Goal: Task Accomplishment & Management: Use online tool/utility

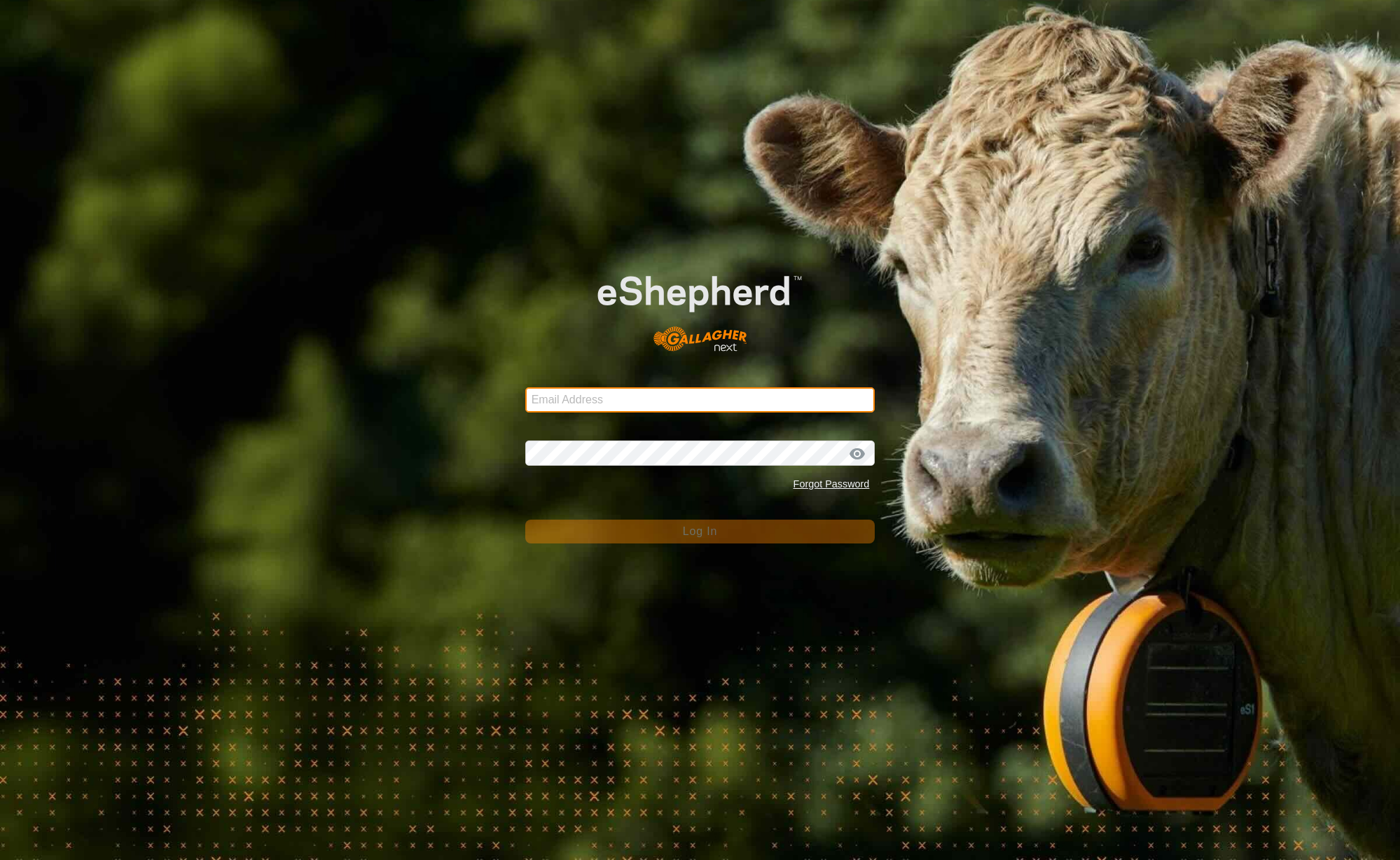
type input "[EMAIL_ADDRESS][DOMAIN_NAME]"
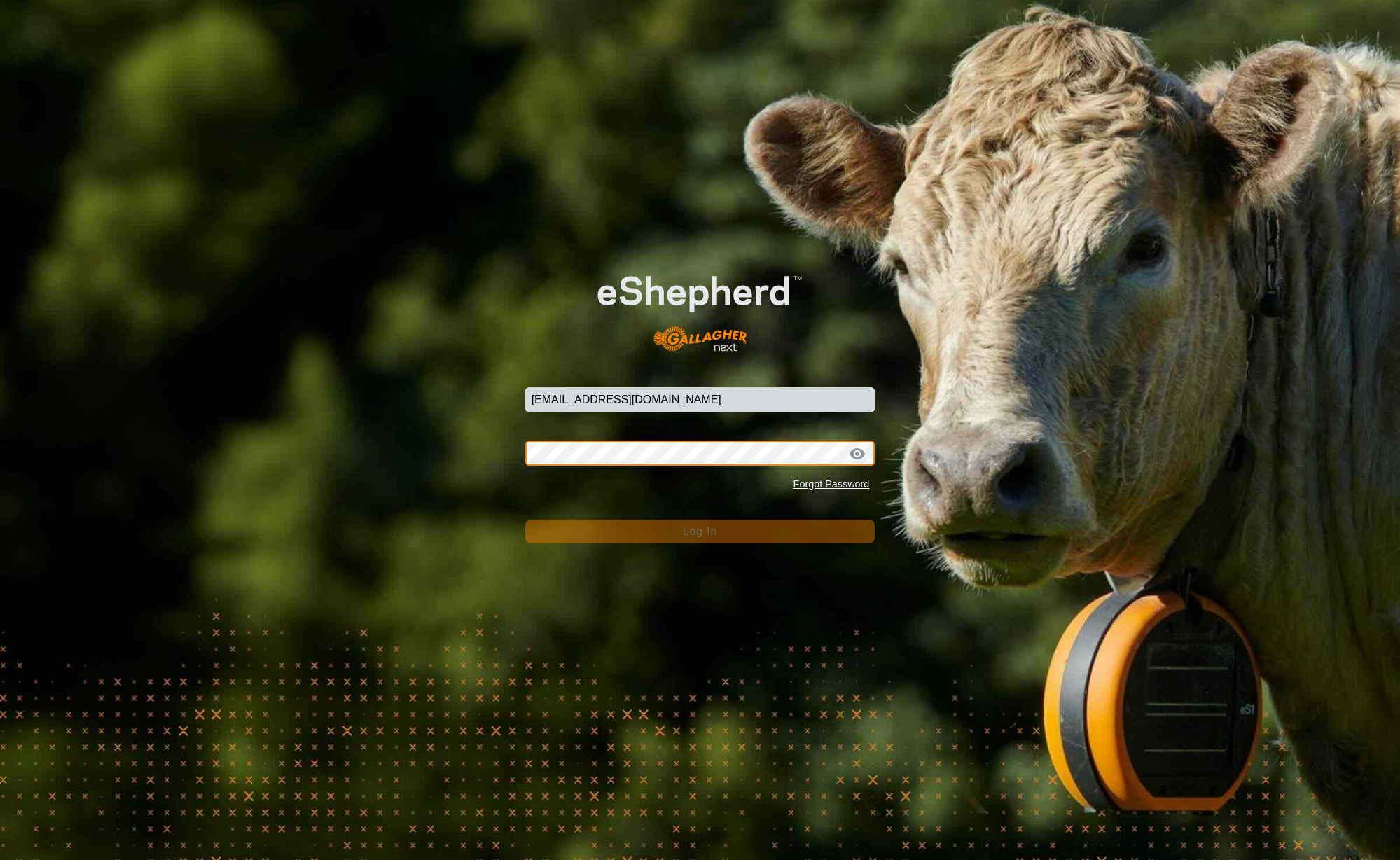
click at [699, 531] on button "Log In" at bounding box center [700, 531] width 350 height 24
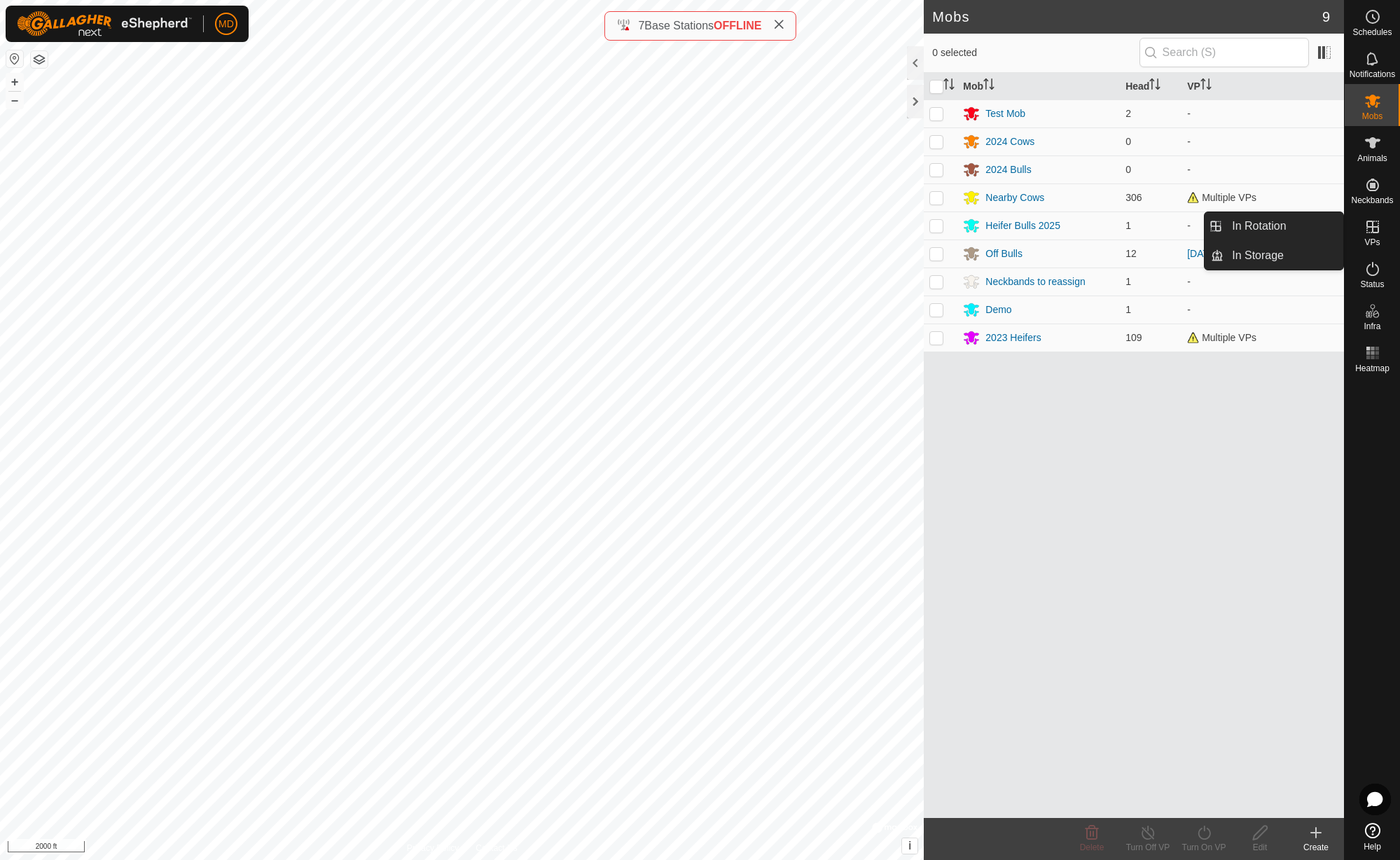
click at [1376, 237] on es-virtualpaddocks-svg-icon at bounding box center [1372, 227] width 25 height 23
click at [1286, 229] on link "In Rotation" at bounding box center [1283, 226] width 120 height 28
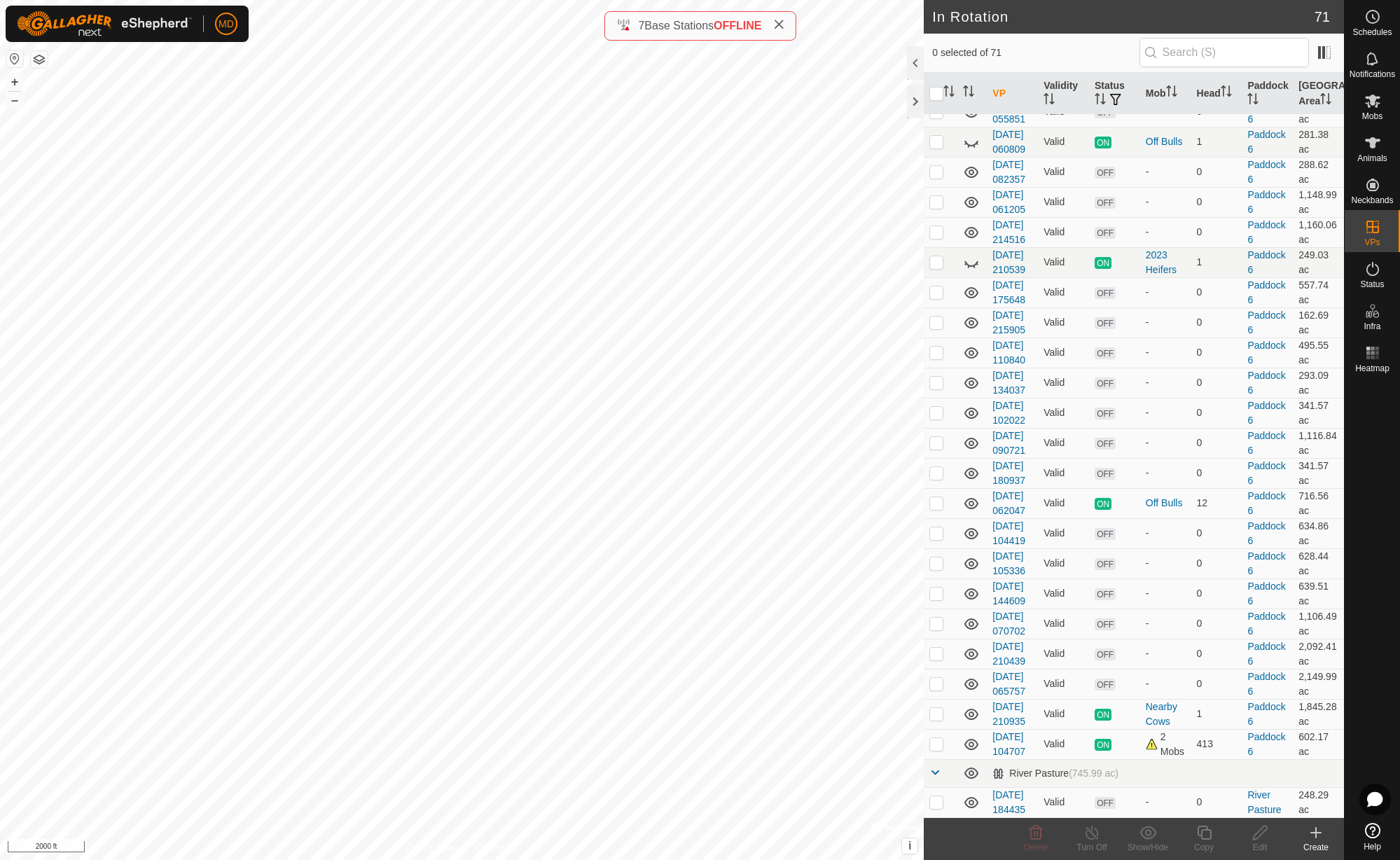
scroll to position [1668, 0]
click at [972, 146] on icon at bounding box center [971, 143] width 14 height 5
click at [939, 147] on p-checkbox at bounding box center [936, 141] width 14 height 11
checkbox input "false"
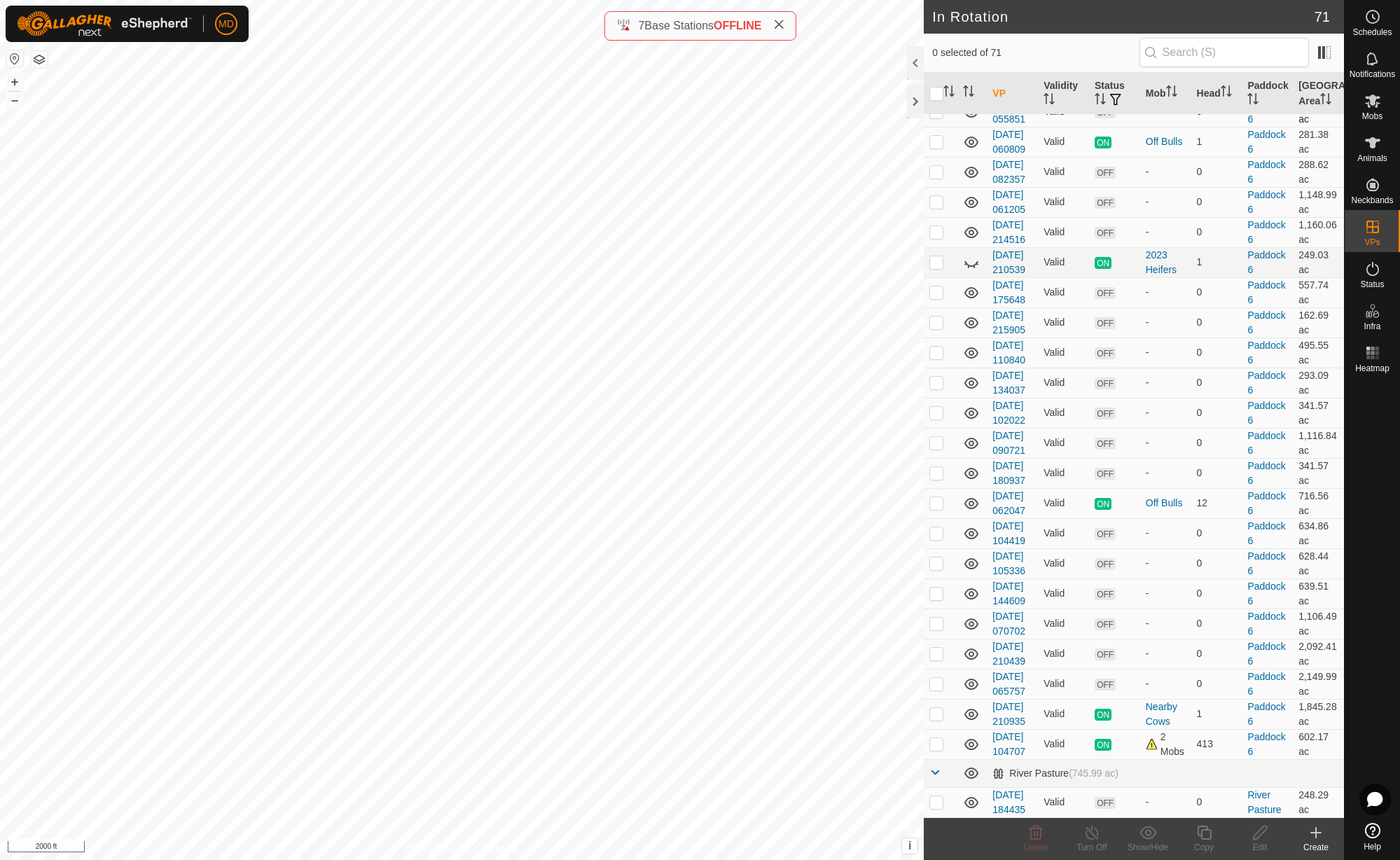
scroll to position [1875, 0]
click at [971, 271] on icon at bounding box center [971, 262] width 17 height 17
click at [971, 268] on icon at bounding box center [971, 262] width 14 height 11
click at [972, 267] on icon at bounding box center [971, 264] width 14 height 5
click at [937, 177] on p-checkbox at bounding box center [936, 171] width 14 height 11
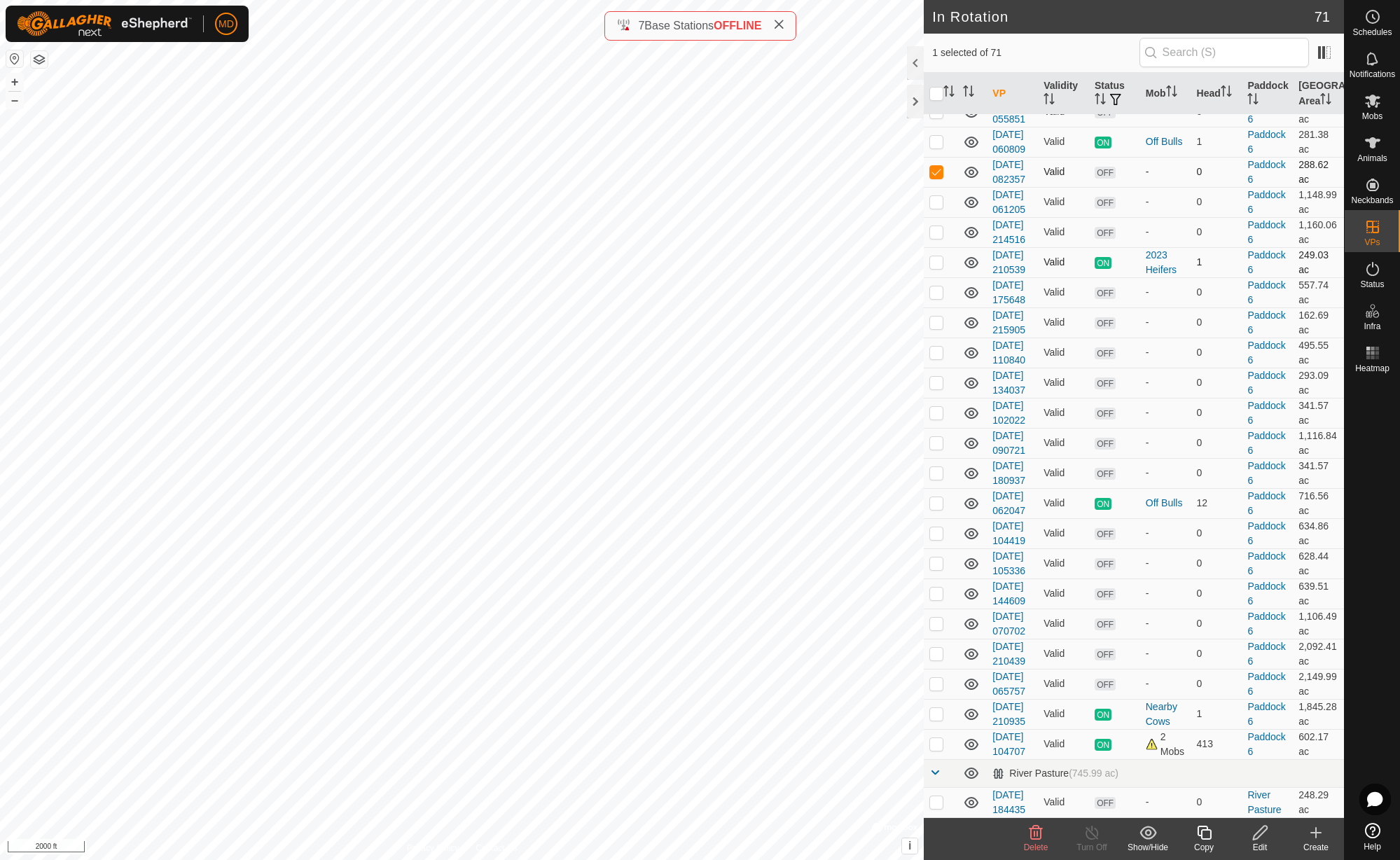
click at [937, 177] on p-checkbox at bounding box center [936, 171] width 14 height 11
checkbox input "false"
click at [937, 739] on p-checkbox at bounding box center [936, 744] width 14 height 11
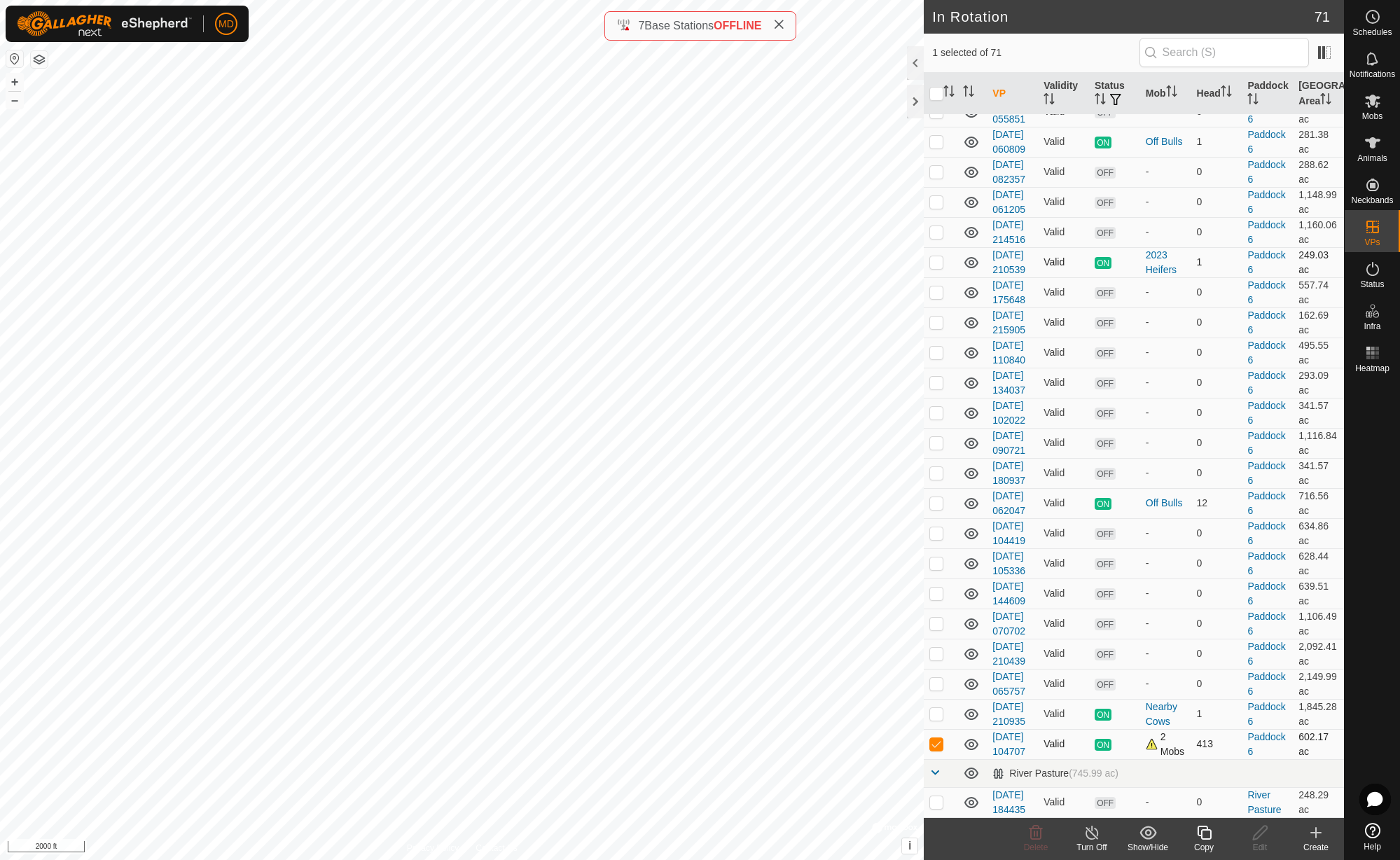
checkbox input "false"
click at [937, 708] on p-checkbox at bounding box center [936, 713] width 14 height 11
checkbox input "true"
click at [1374, 279] on es-activation-svg-icon at bounding box center [1372, 269] width 25 height 23
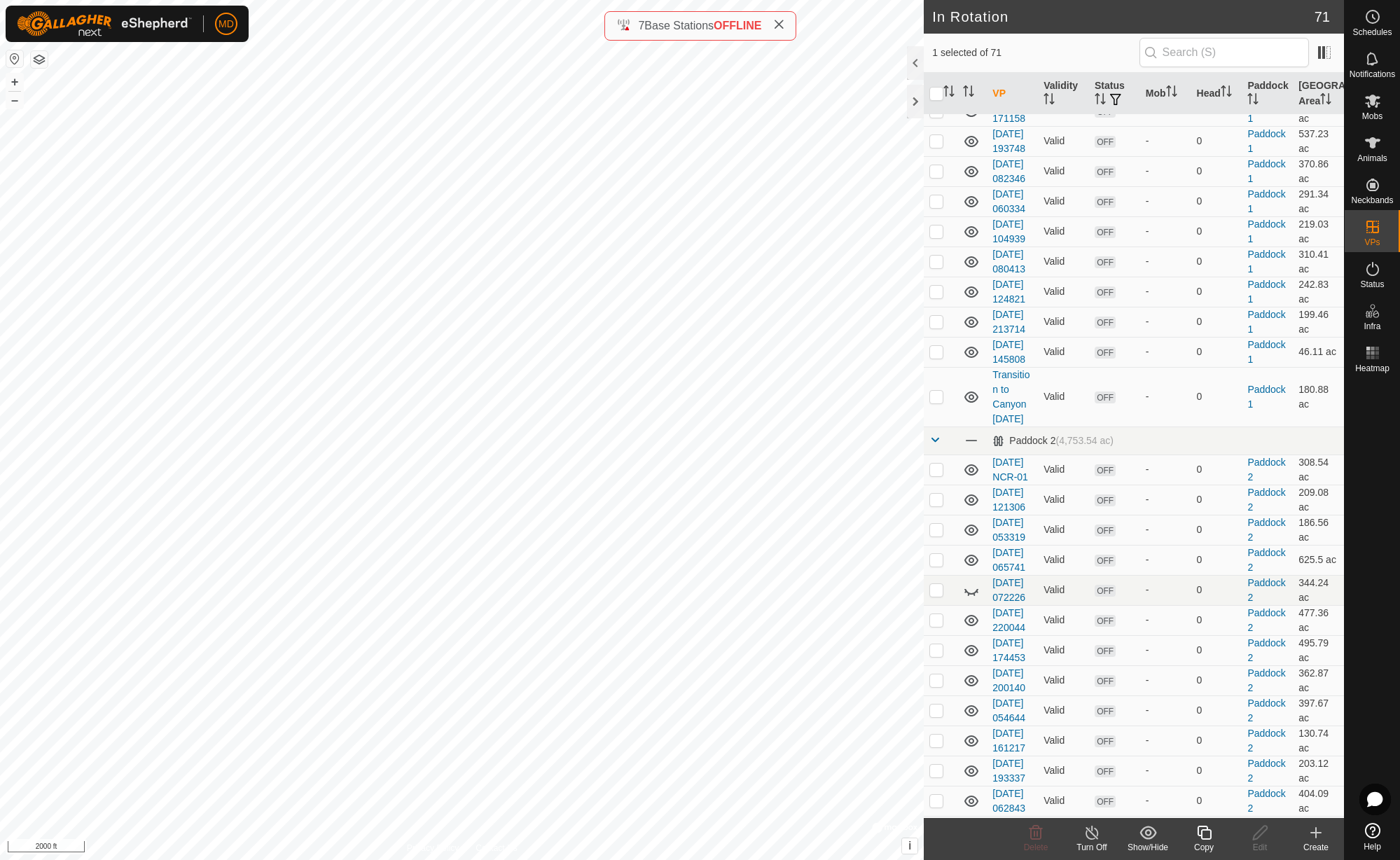
scroll to position [333, 0]
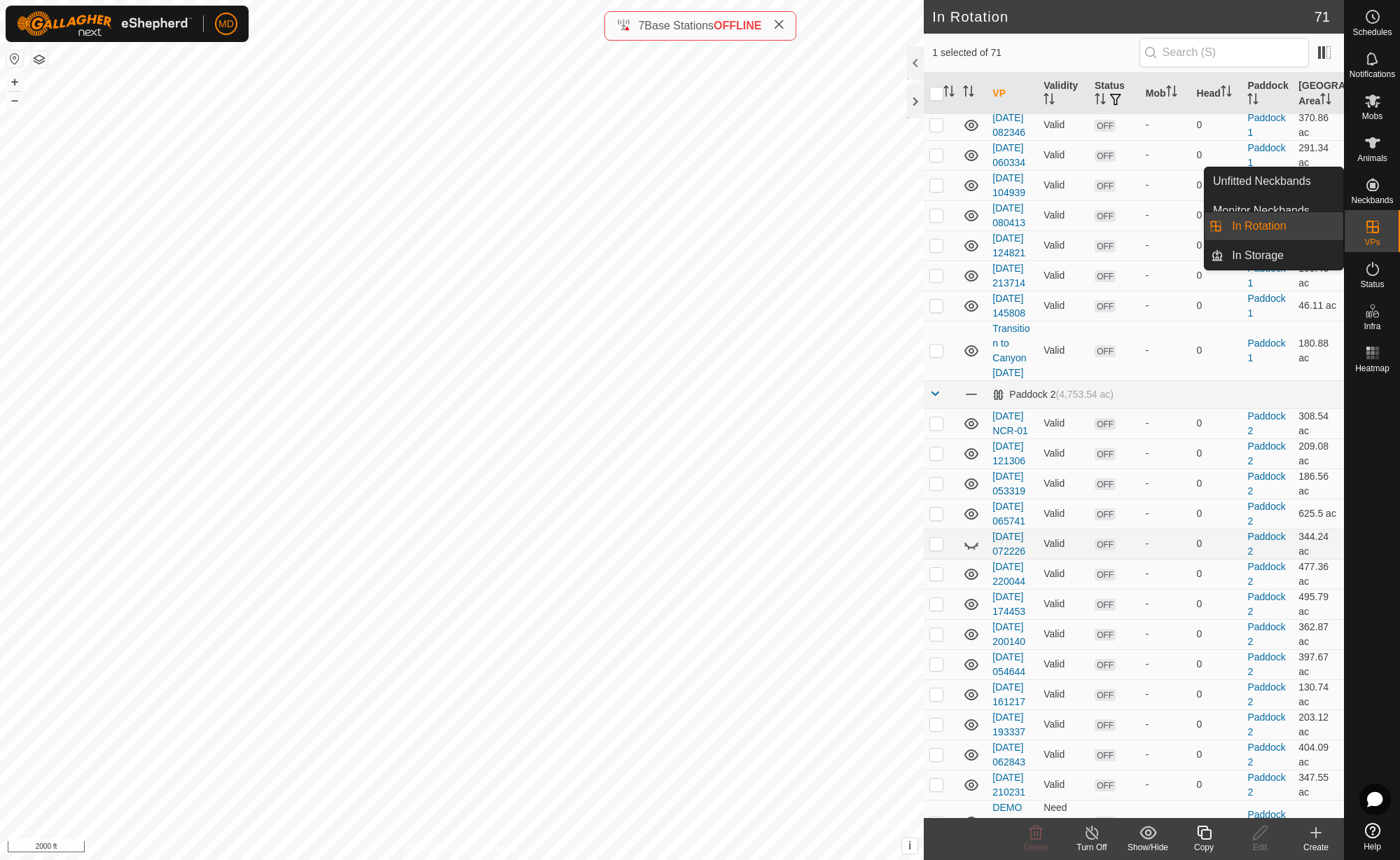
click at [1376, 230] on icon at bounding box center [1372, 226] width 17 height 17
click at [1320, 220] on link "In Rotation" at bounding box center [1283, 226] width 120 height 28
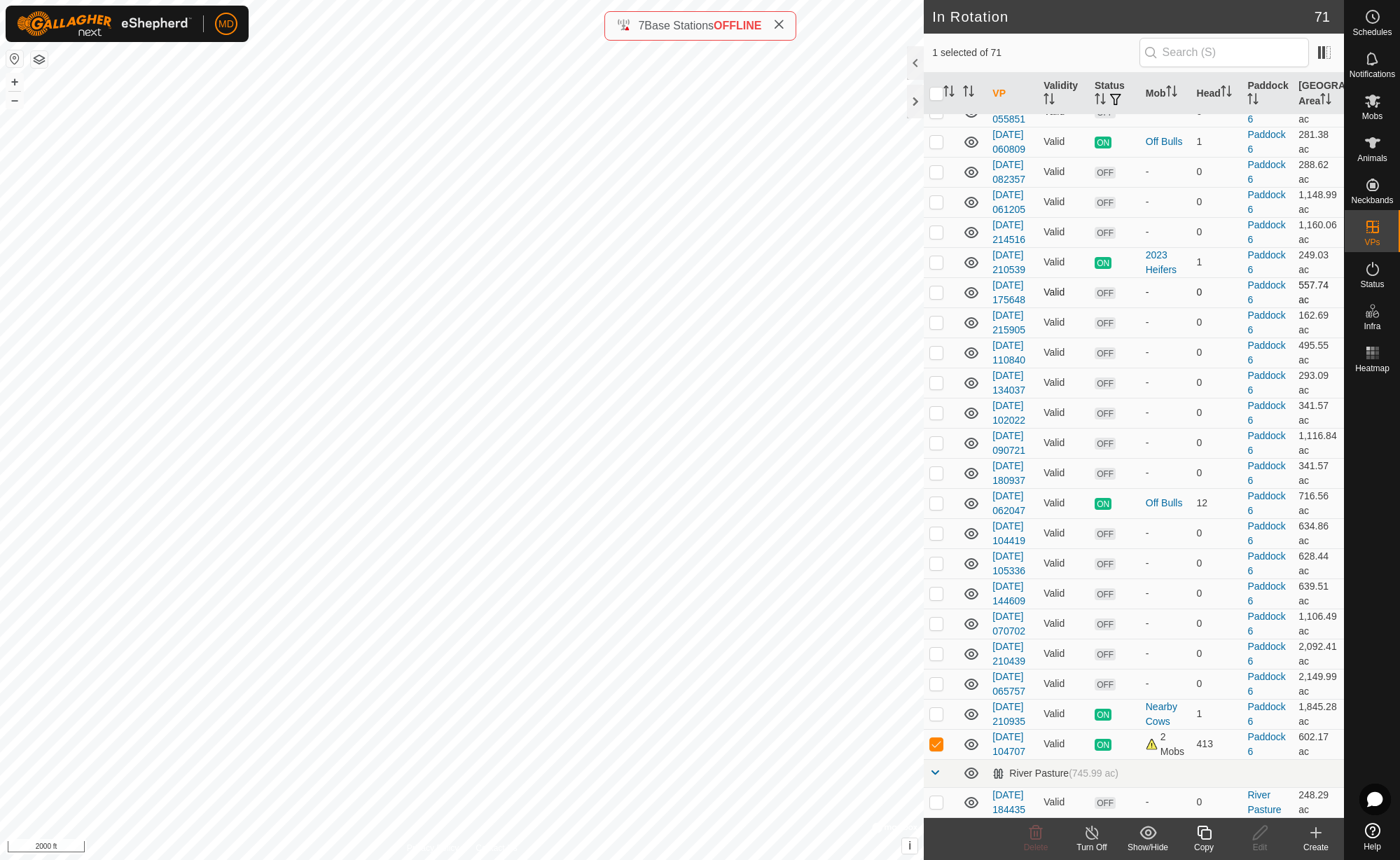
scroll to position [2518, 0]
click at [1207, 835] on icon at bounding box center [1204, 832] width 17 height 17
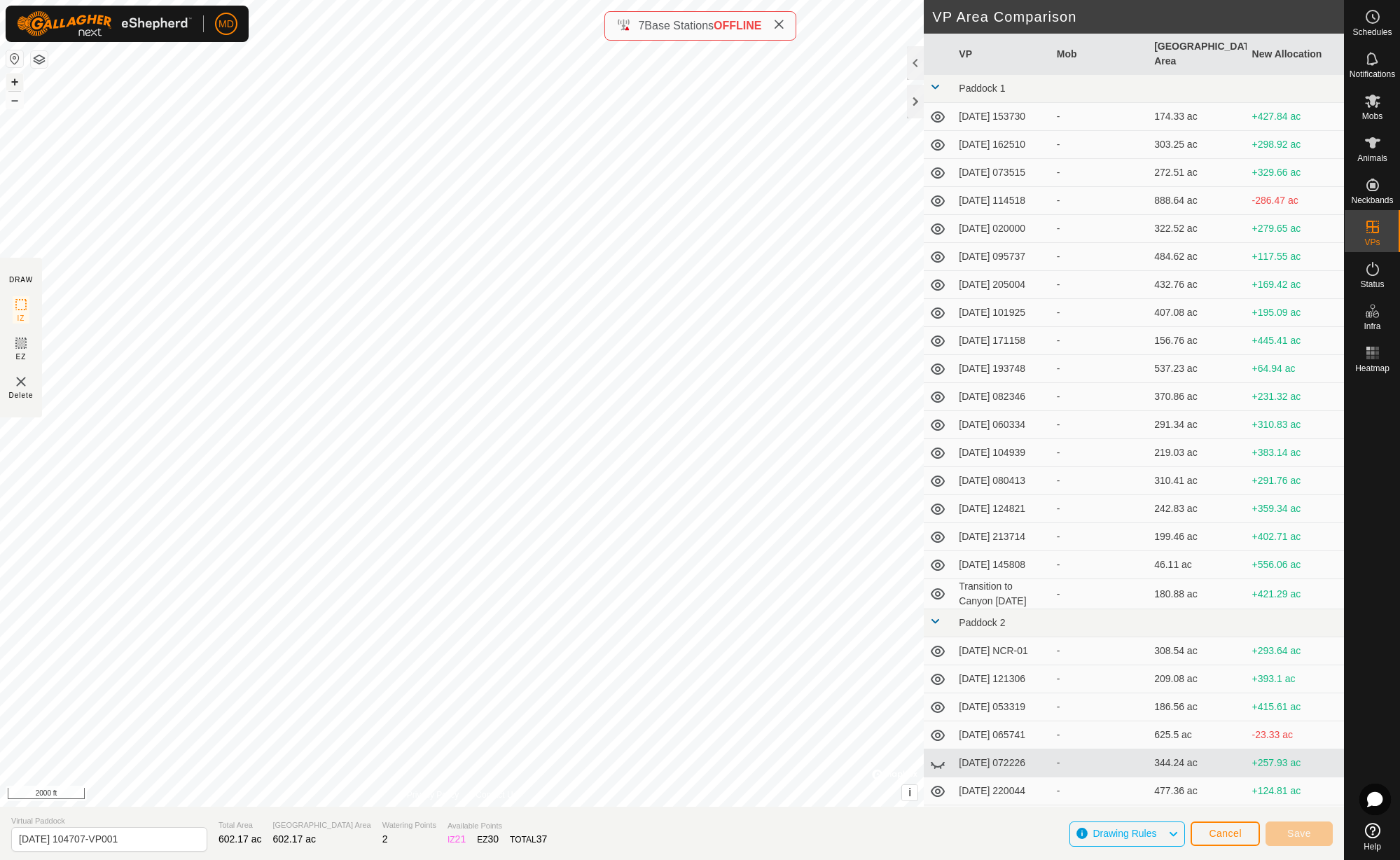
click at [15, 82] on button "+" at bounding box center [14, 81] width 17 height 17
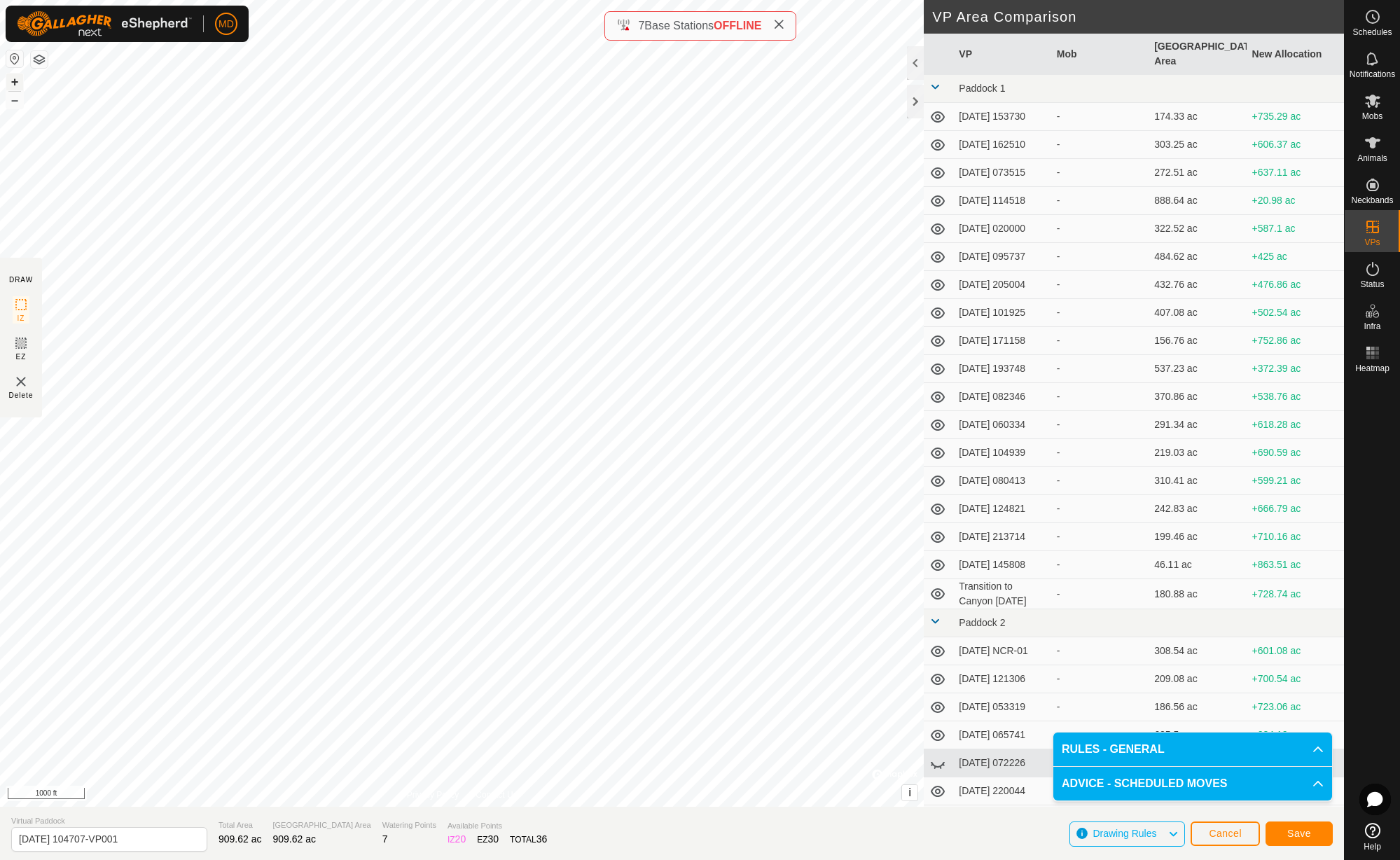
click at [14, 80] on button "+" at bounding box center [14, 81] width 17 height 17
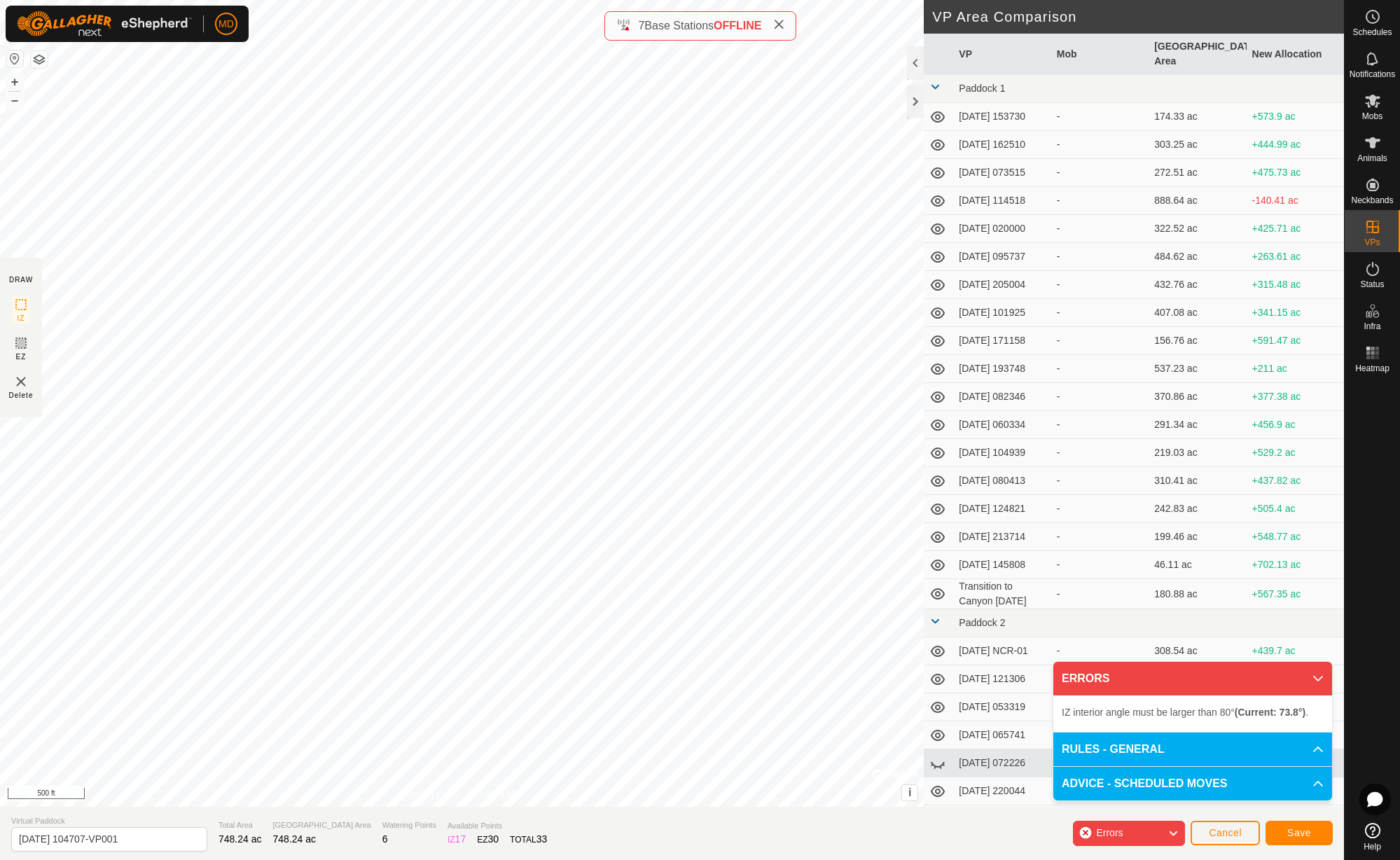
click at [781, 565] on div "IZ interior angle must be larger than 80° (Current: 73.8°) . + – ⇧ i © Mapbox ,…" at bounding box center [461, 403] width 924 height 807
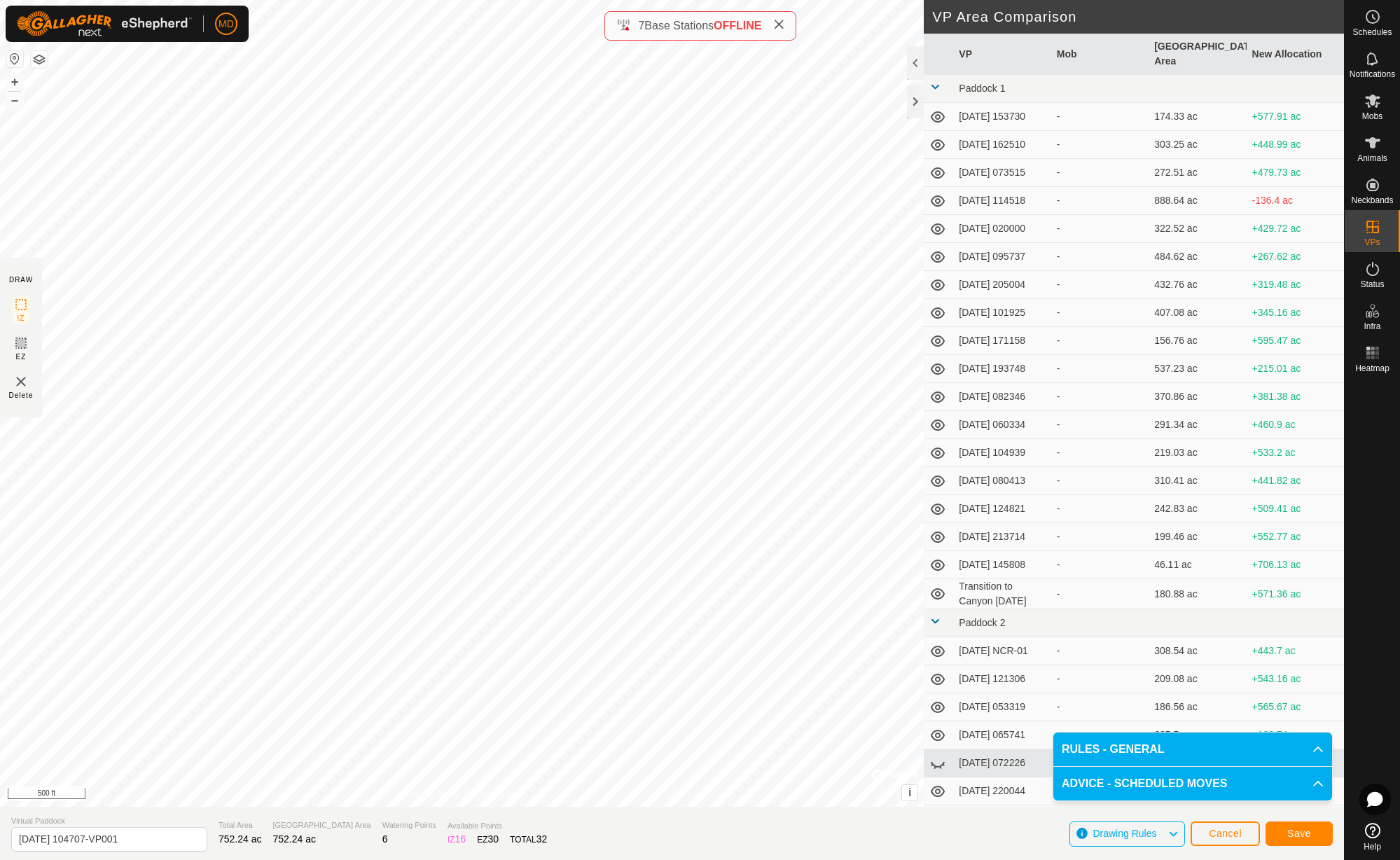
click at [1306, 837] on span "Save" at bounding box center [1299, 833] width 24 height 11
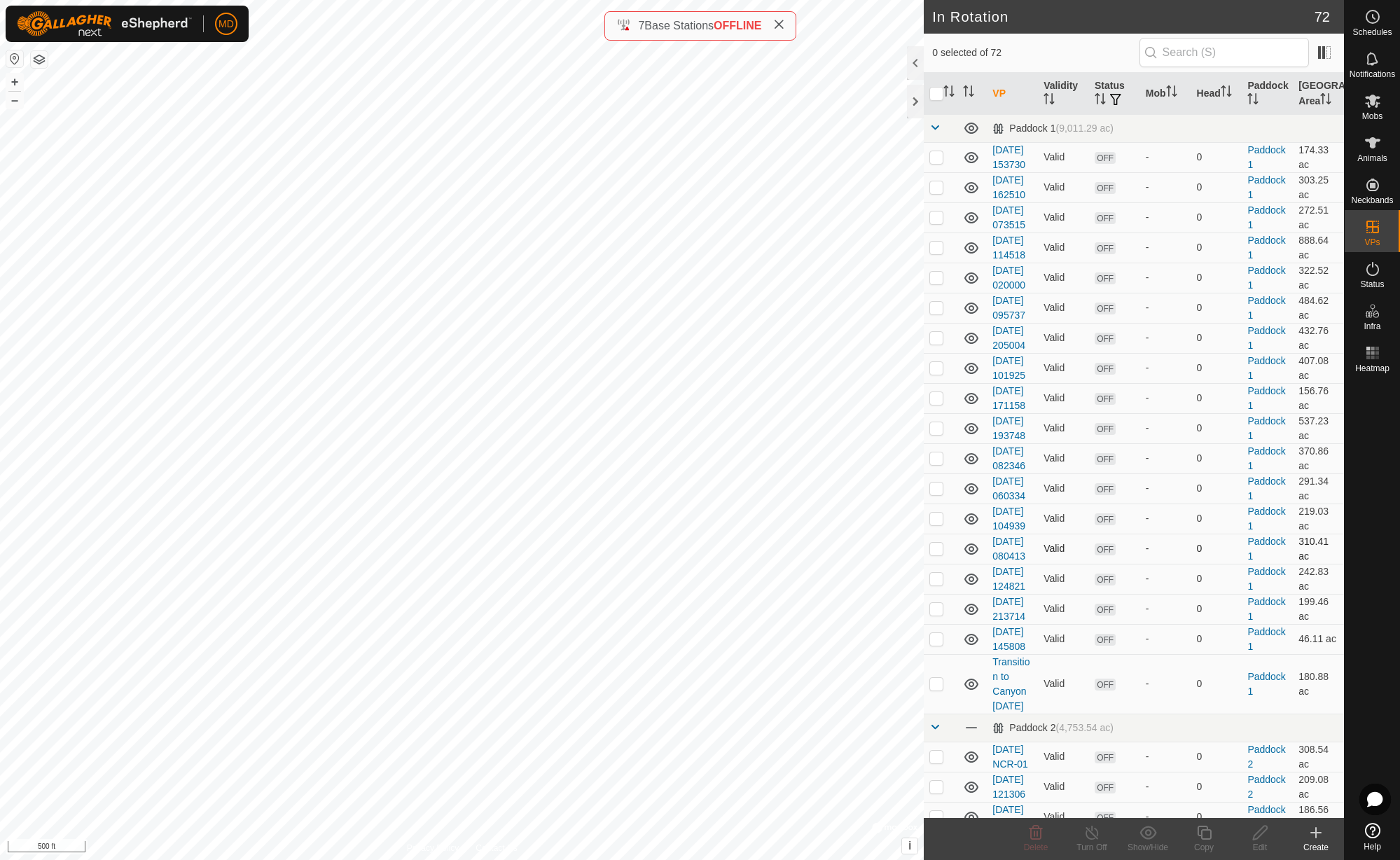
click at [1157, 564] on td "-" at bounding box center [1165, 549] width 51 height 30
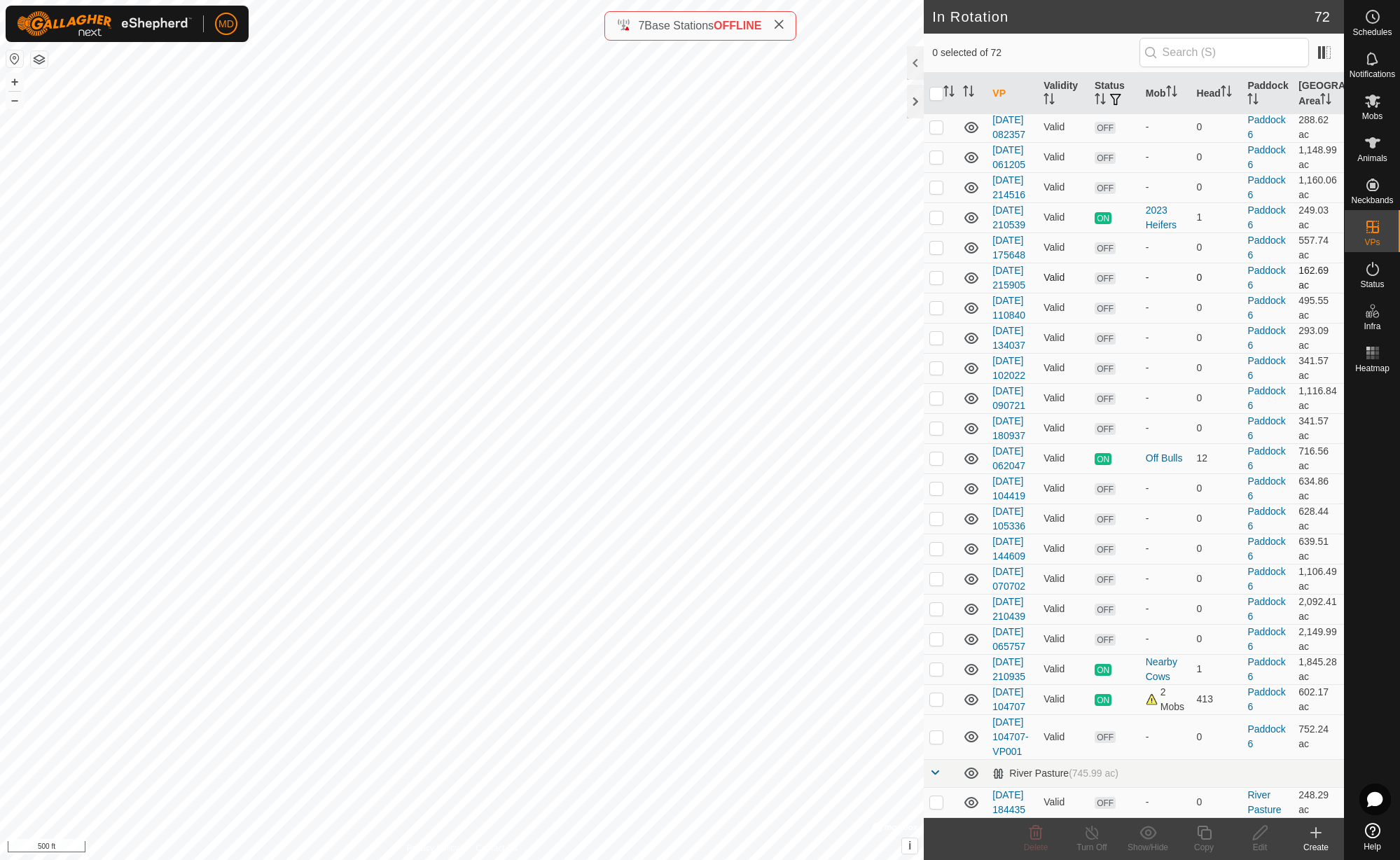
scroll to position [2577, 0]
checkbox input "true"
click at [1374, 101] on icon at bounding box center [1373, 101] width 16 height 13
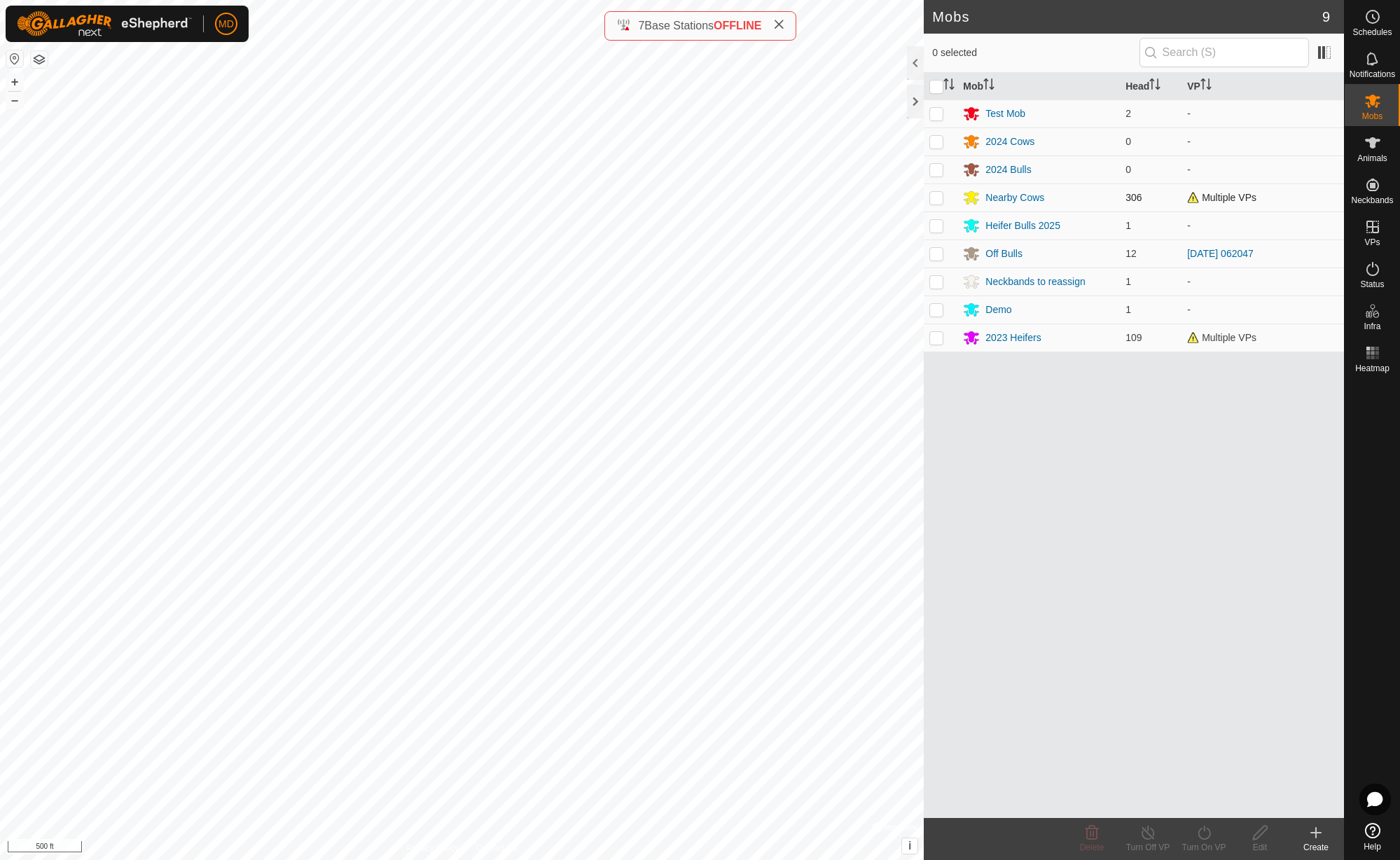
click at [936, 200] on p-checkbox at bounding box center [936, 198] width 14 height 11
checkbox input "true"
click at [1207, 834] on icon at bounding box center [1204, 832] width 17 height 17
click at [1201, 801] on link "Now" at bounding box center [1245, 801] width 139 height 28
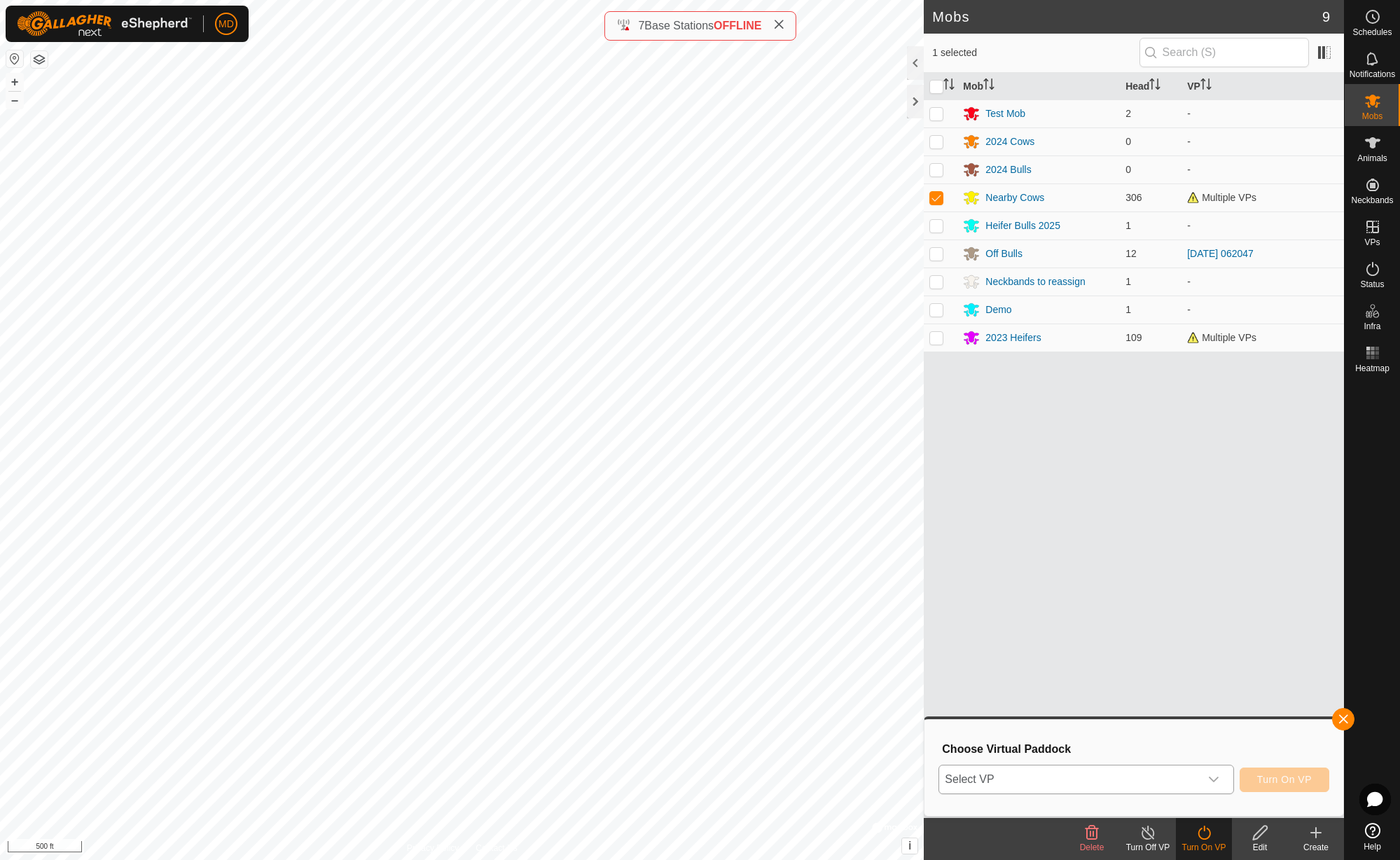
click at [1217, 778] on icon "dropdown trigger" at bounding box center [1213, 779] width 11 height 11
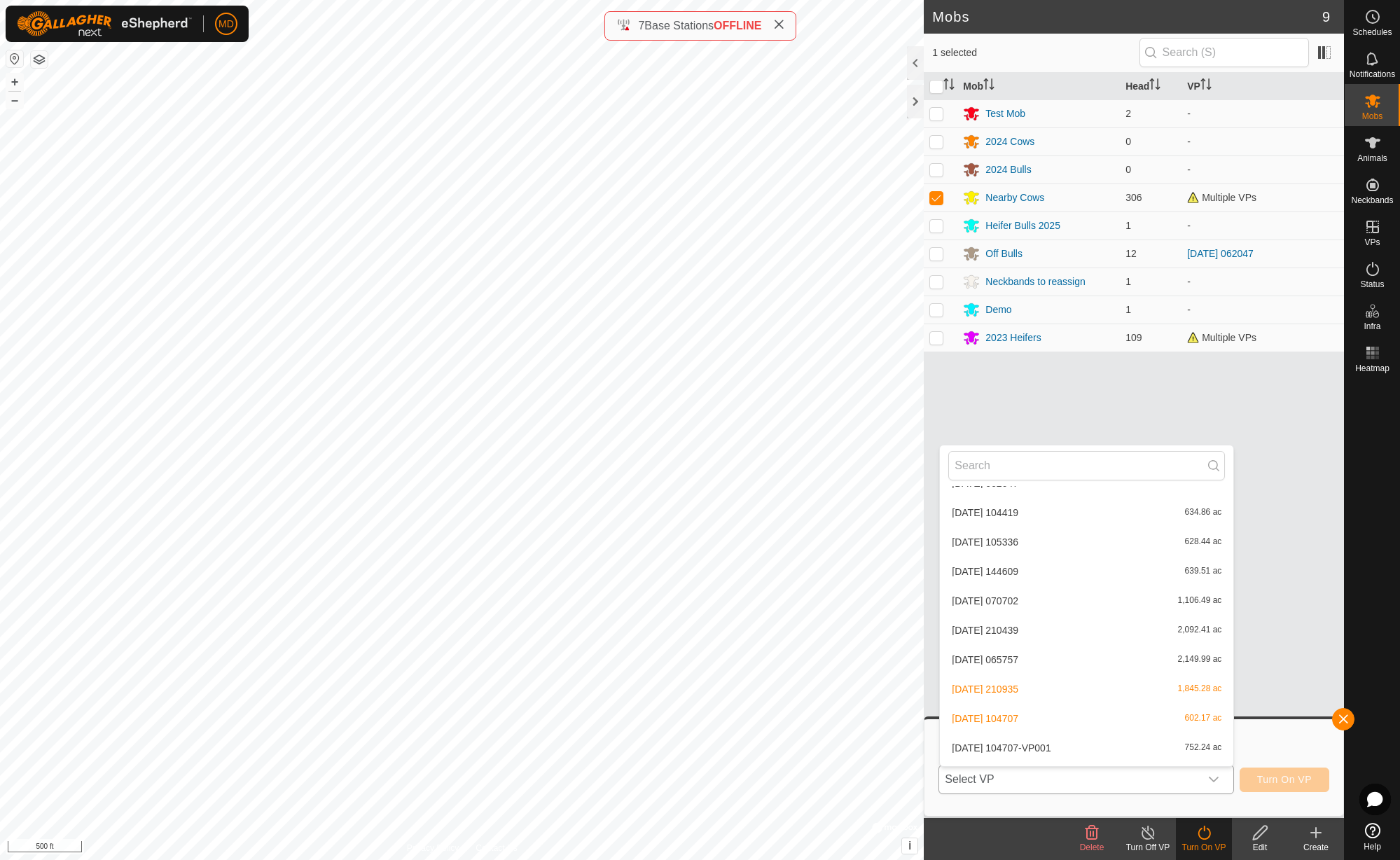
scroll to position [1914, 0]
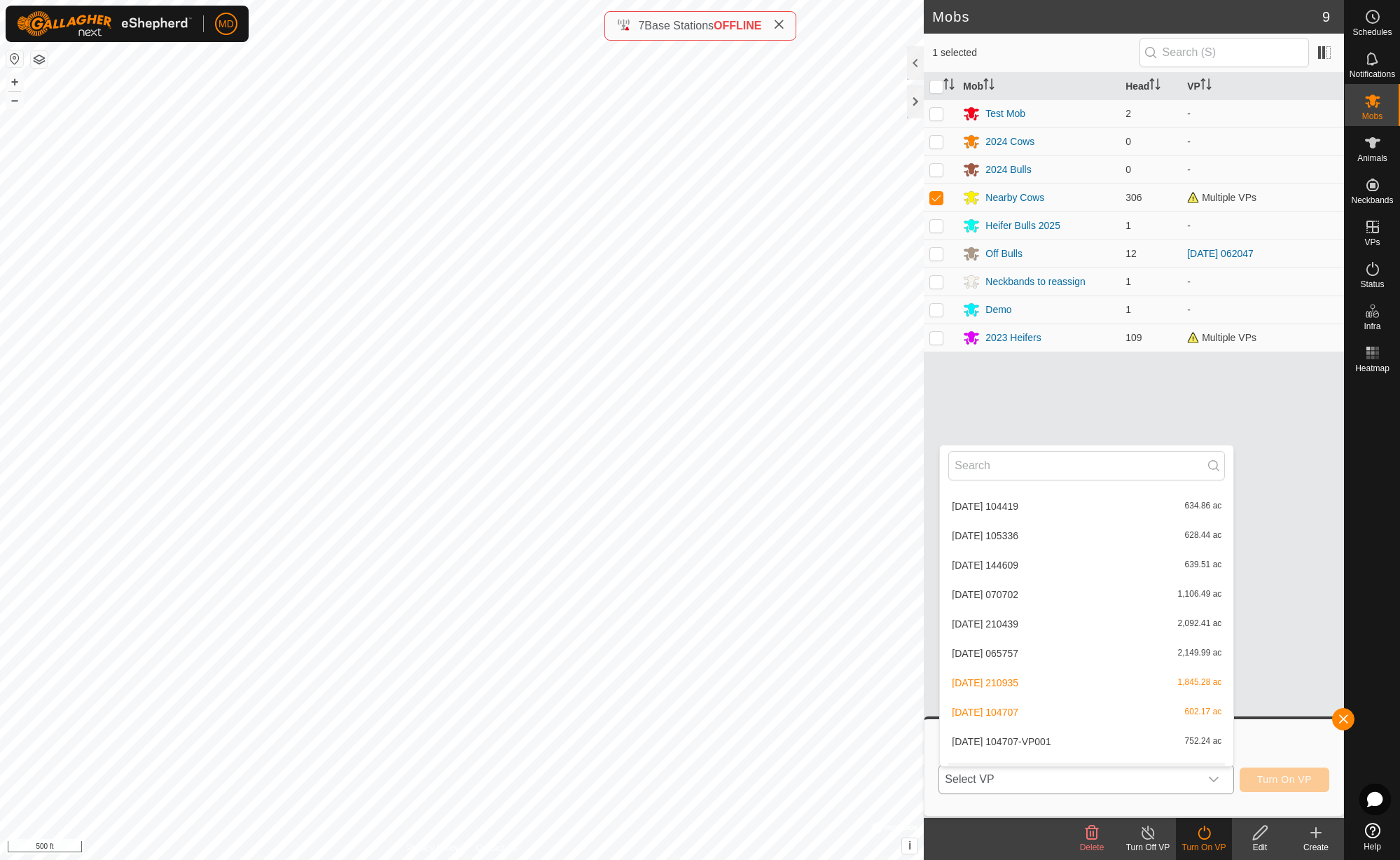
click at [1074, 743] on li "[DATE] 104707-VP001 752.24 ac" at bounding box center [1086, 741] width 294 height 28
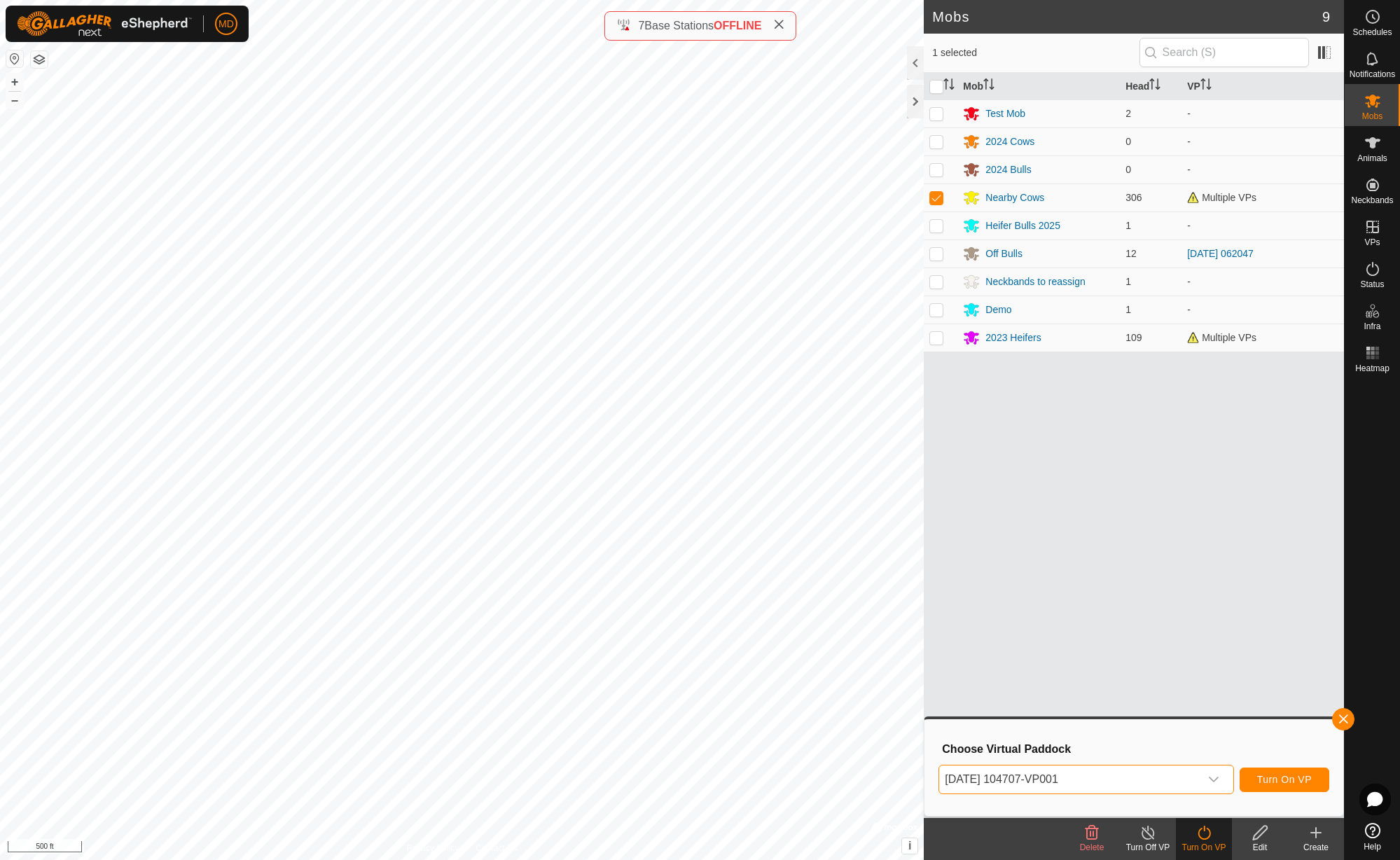
click at [1274, 786] on button "Turn On VP" at bounding box center [1284, 780] width 90 height 24
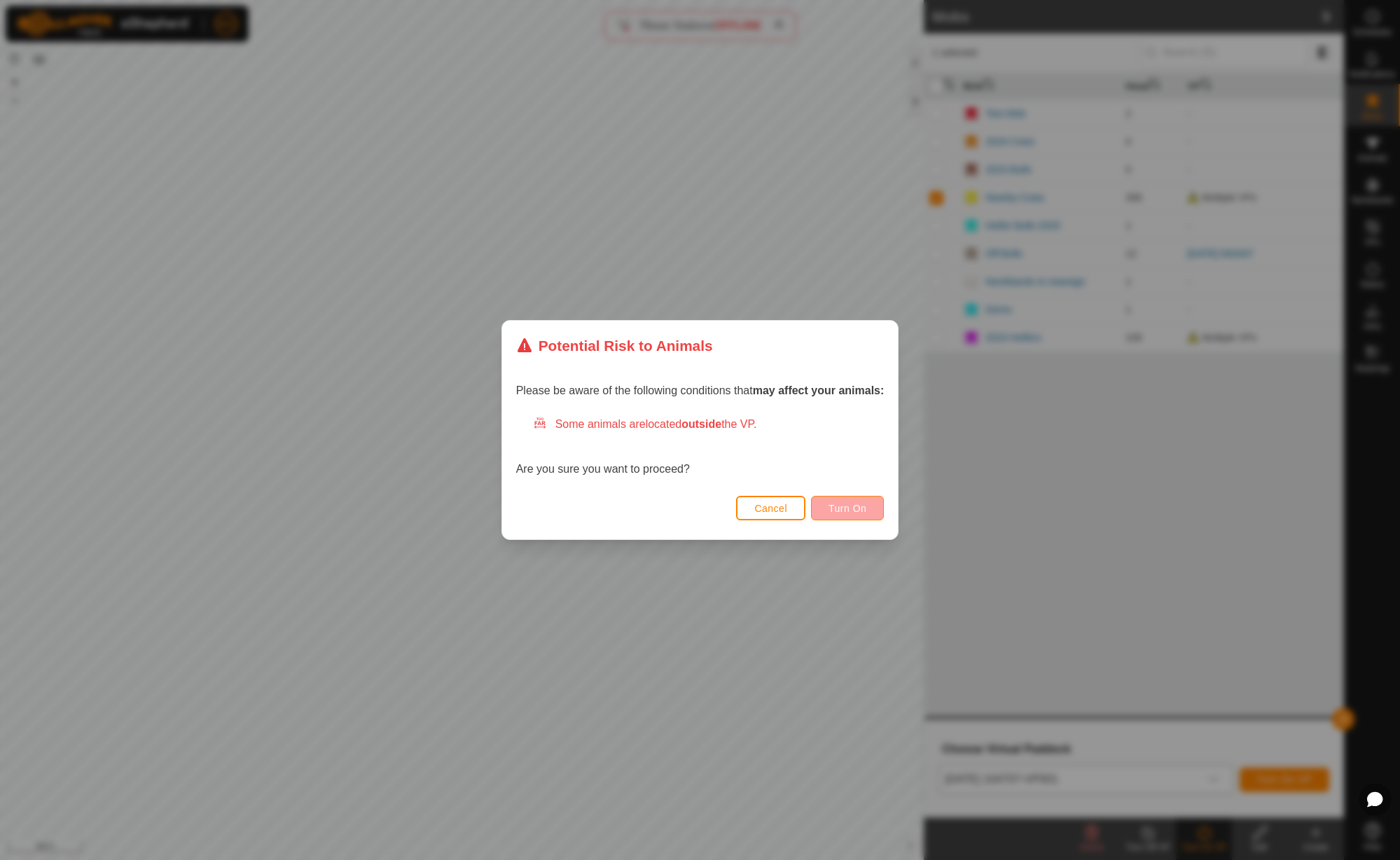
click at [865, 508] on span "Turn On" at bounding box center [847, 508] width 38 height 11
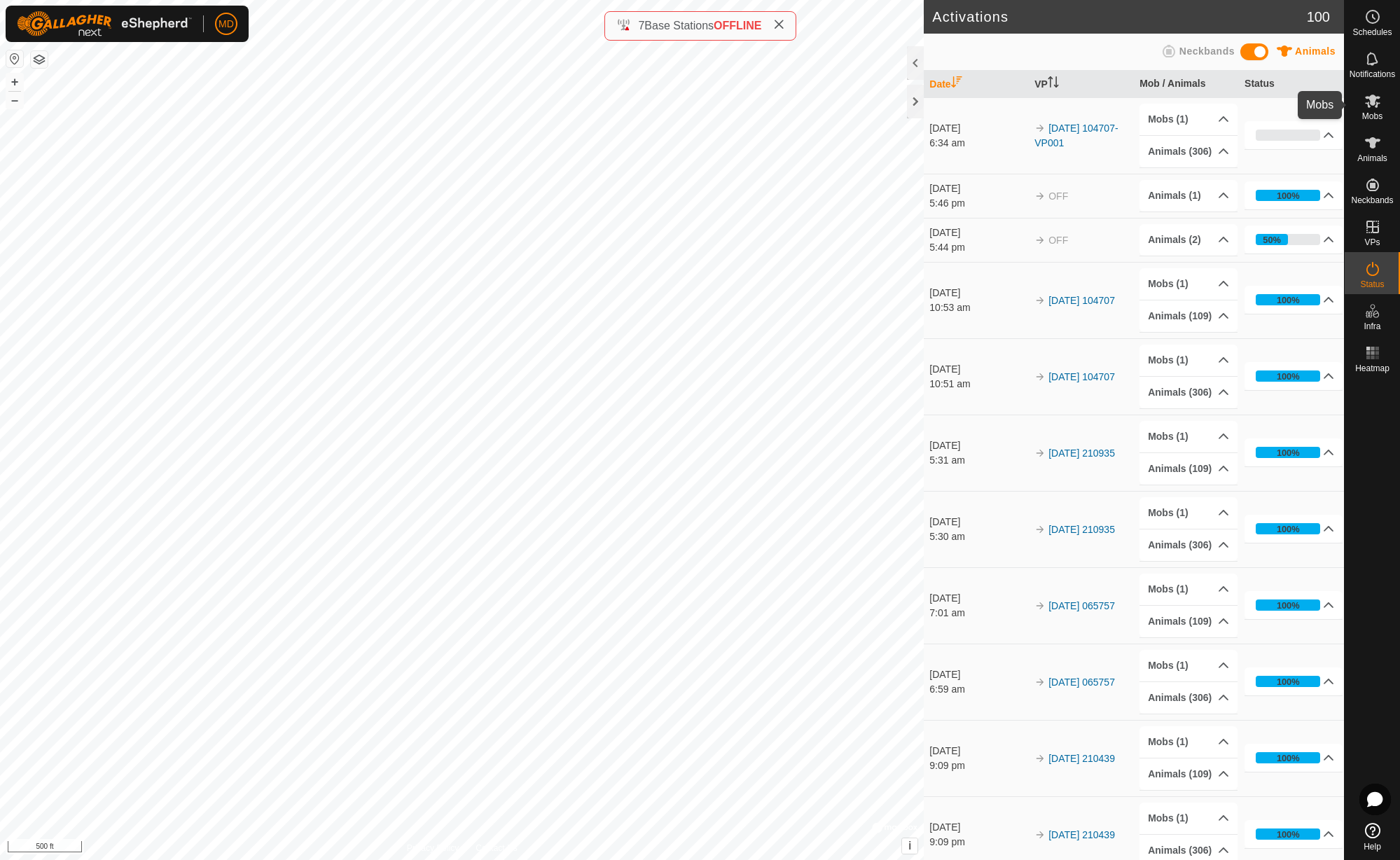
click at [1376, 101] on icon at bounding box center [1372, 101] width 17 height 17
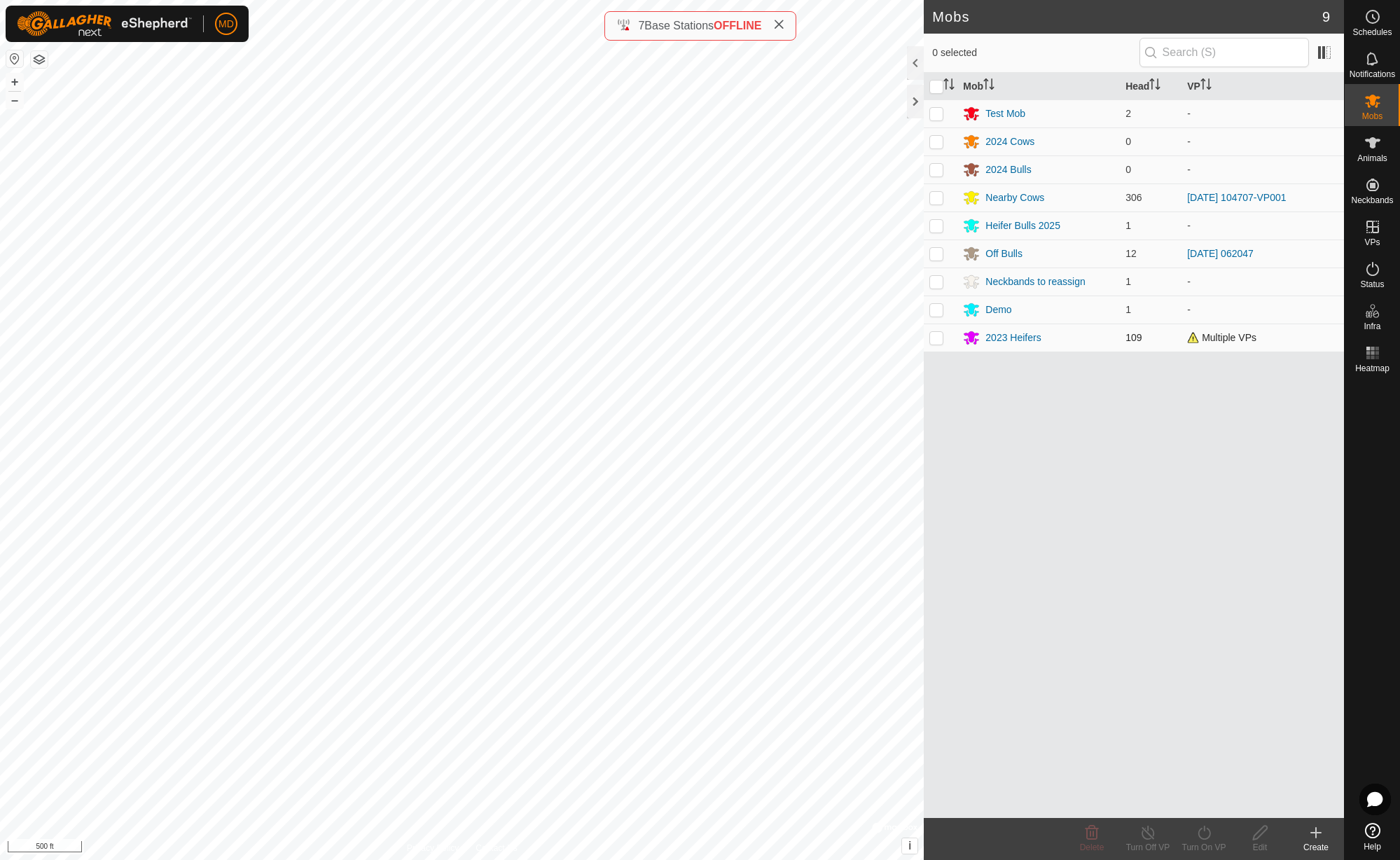
click at [937, 340] on p-checkbox at bounding box center [936, 337] width 14 height 11
checkbox input "true"
click at [1207, 836] on icon at bounding box center [1204, 832] width 17 height 17
click at [1201, 802] on link "Now" at bounding box center [1245, 801] width 139 height 28
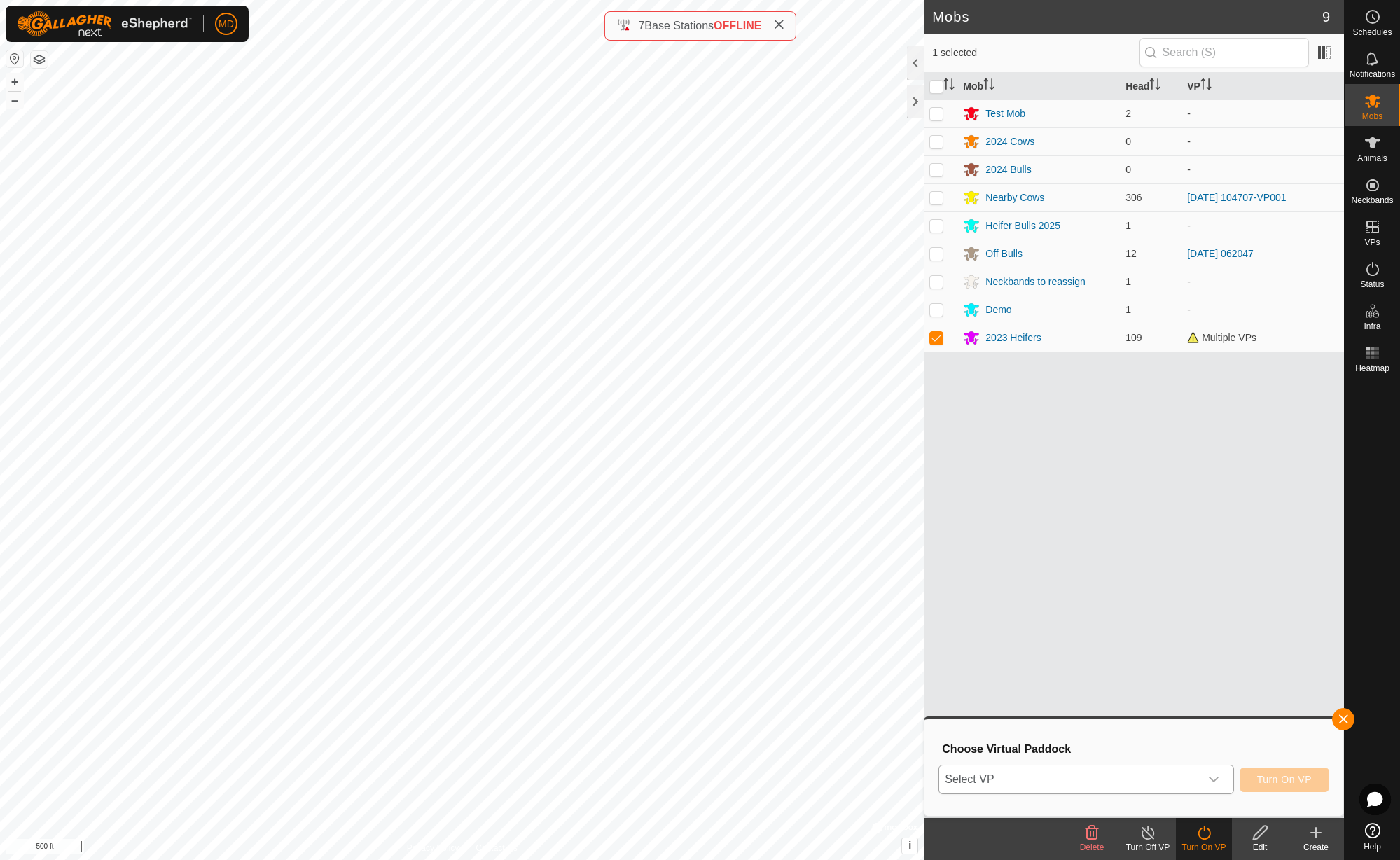
click at [1212, 777] on icon "dropdown trigger" at bounding box center [1213, 779] width 11 height 11
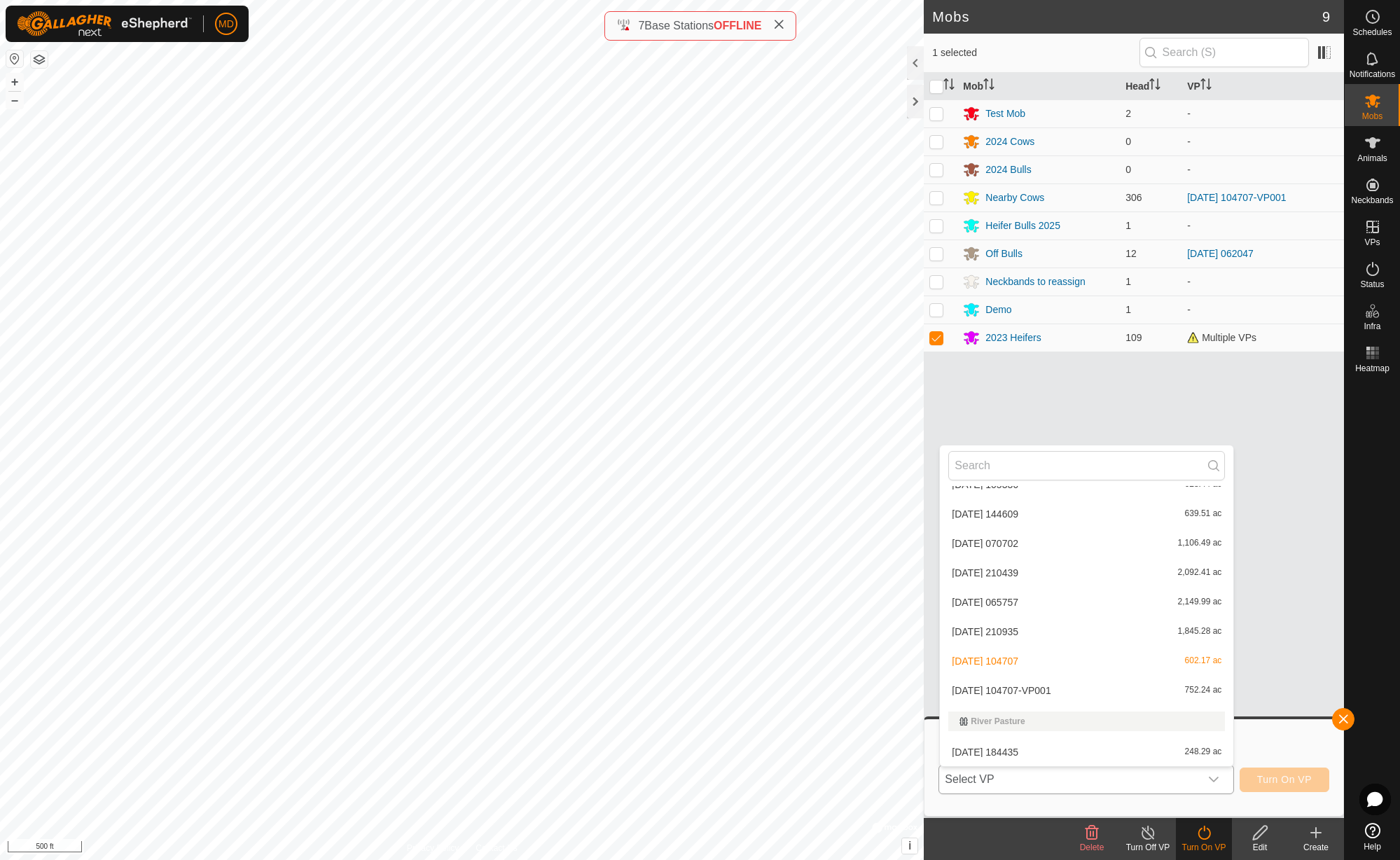
scroll to position [1965, 0]
click at [1054, 692] on li "[DATE] 104707-VP001 752.24 ac" at bounding box center [1086, 690] width 294 height 28
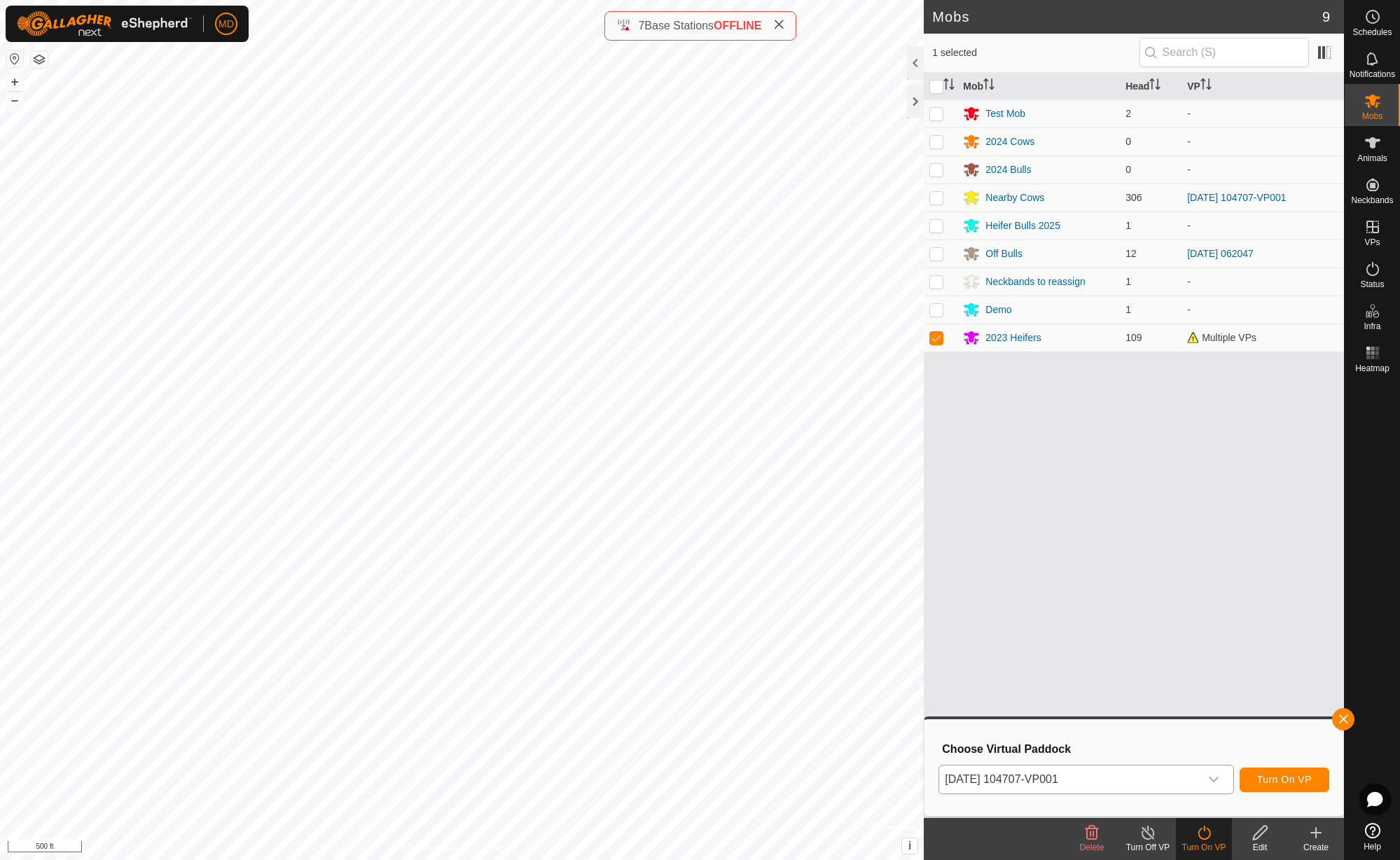
click at [1286, 783] on span "Turn On VP" at bounding box center [1284, 779] width 54 height 11
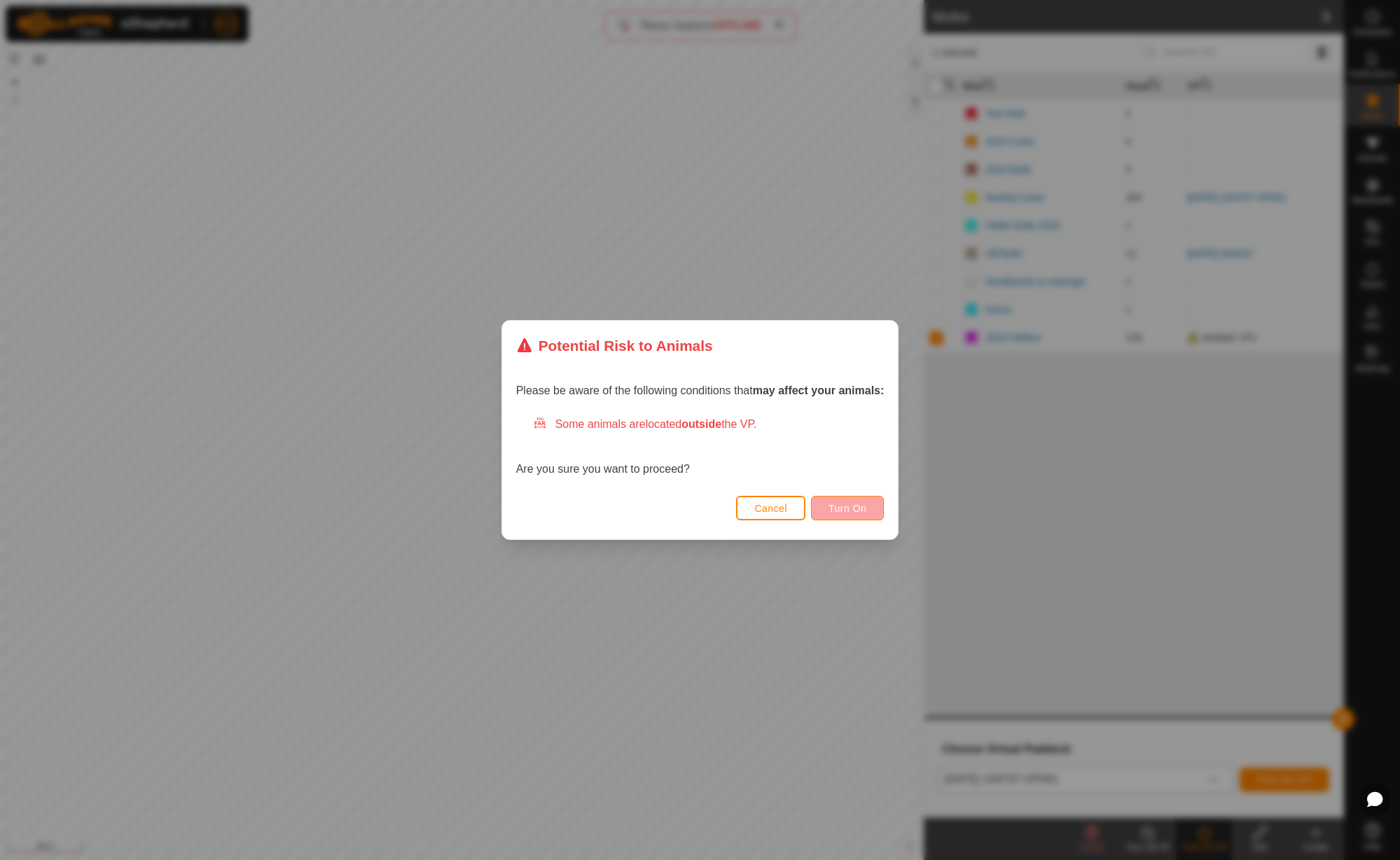
click at [869, 514] on button "Turn On" at bounding box center [847, 508] width 73 height 24
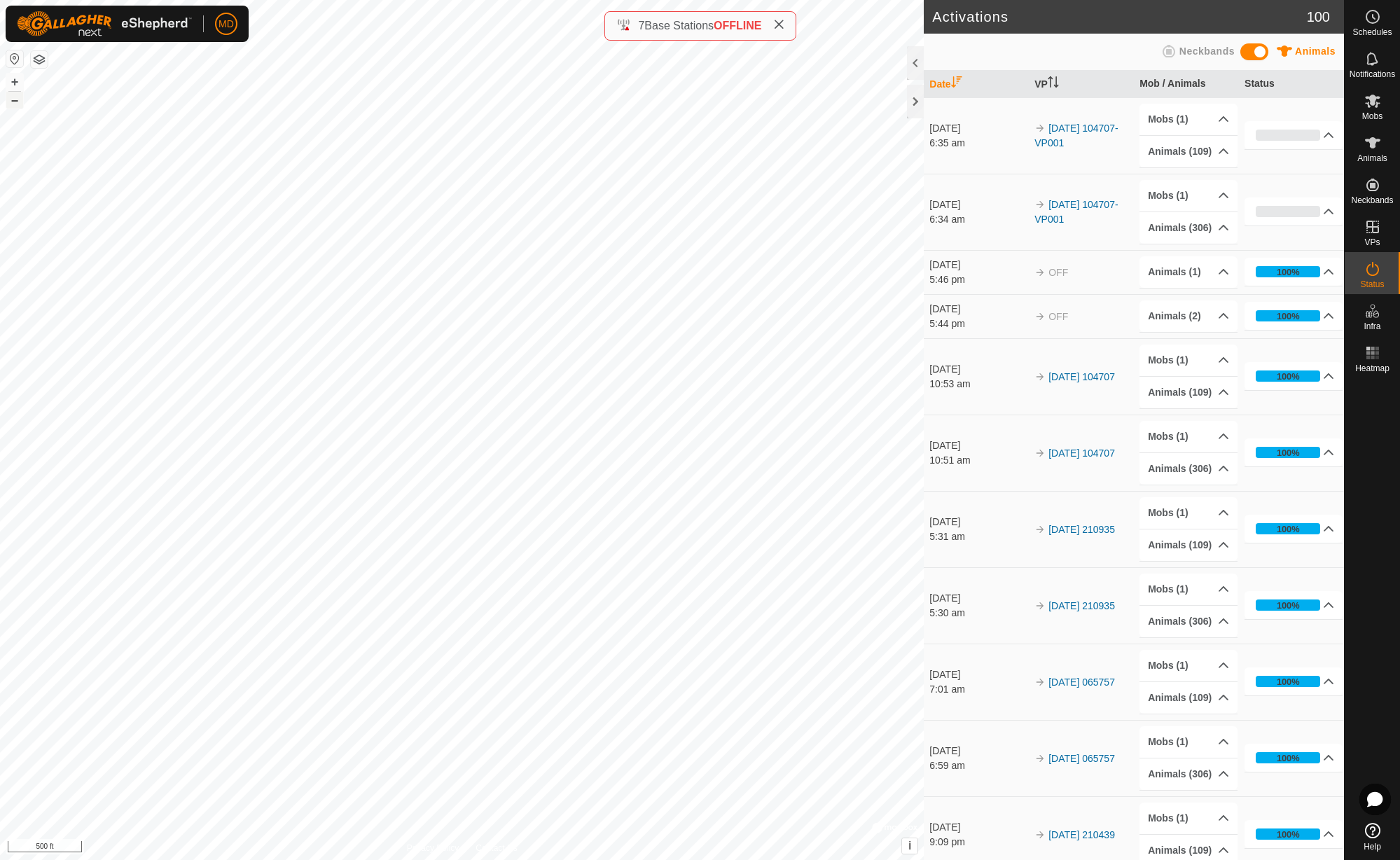
click at [13, 101] on button "–" at bounding box center [14, 100] width 17 height 17
